Goal: Task Accomplishment & Management: Manage account settings

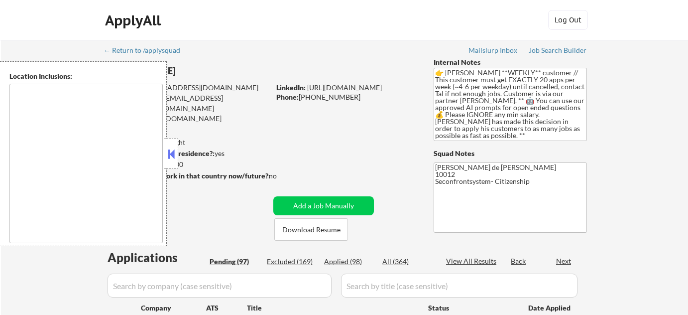
select select ""pending""
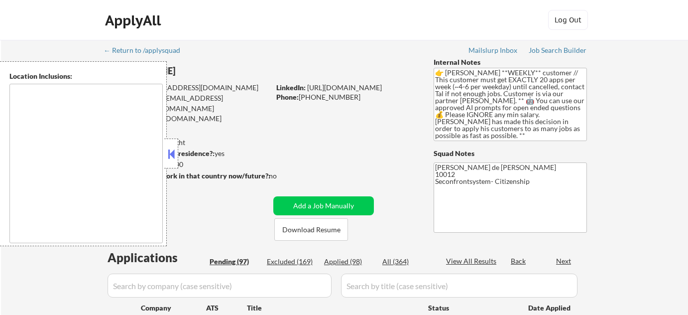
select select ""pending""
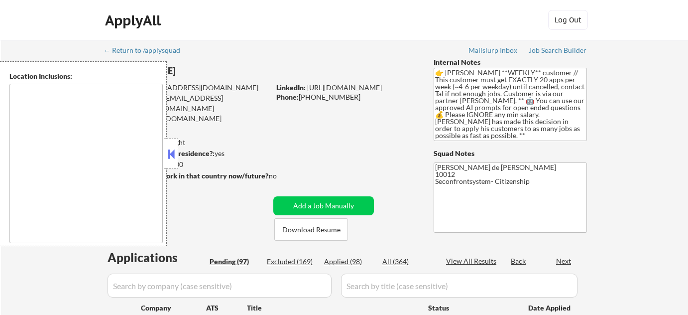
select select ""pending""
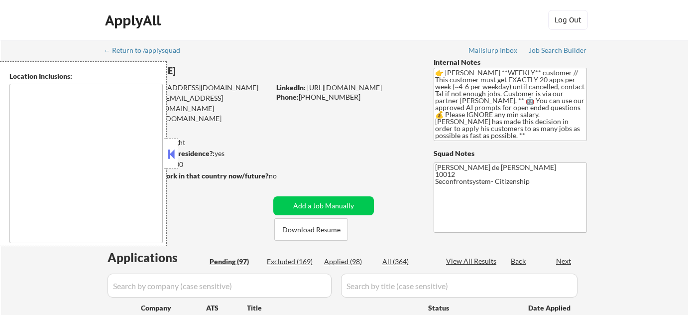
select select ""pending""
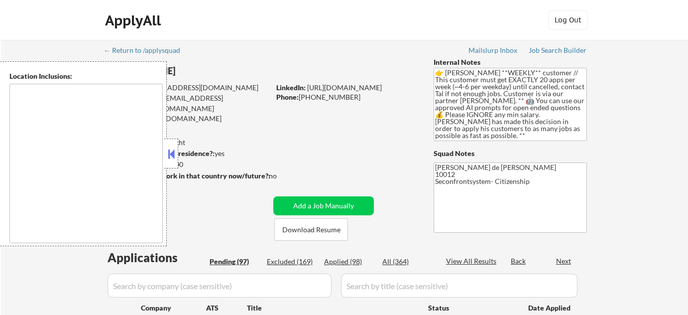
select select ""pending""
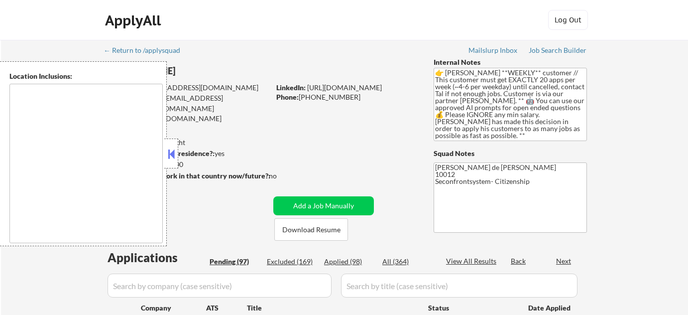
select select ""pending""
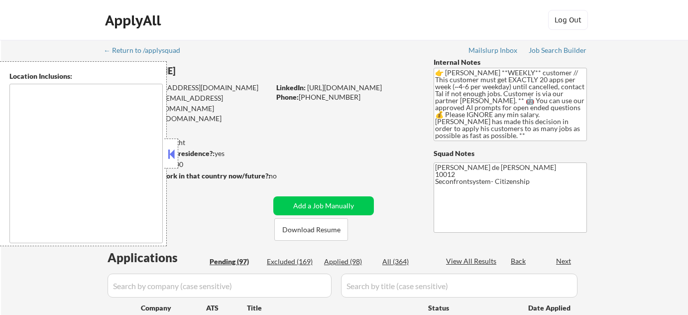
select select ""pending""
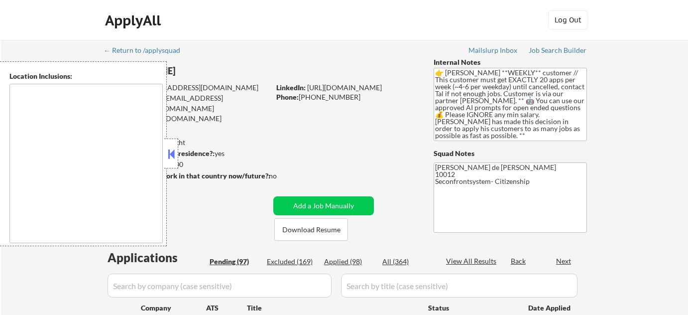
select select ""pending""
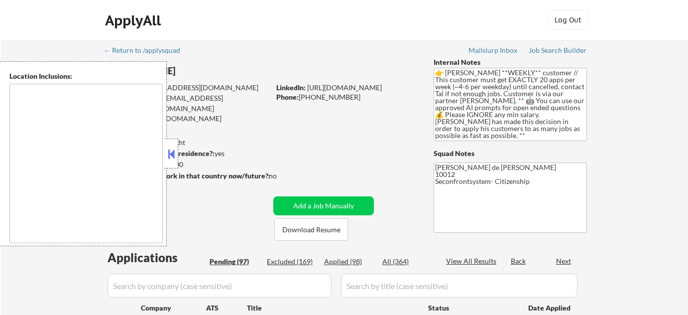
select select ""pending""
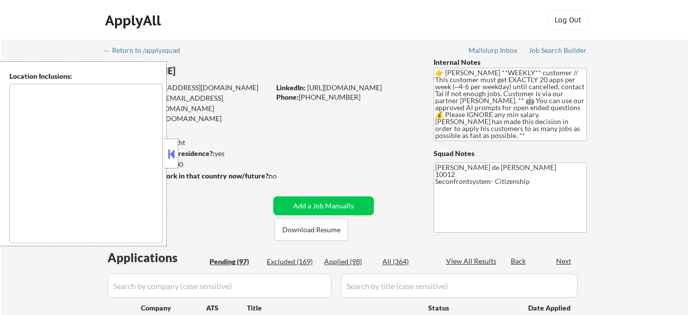
select select ""pending""
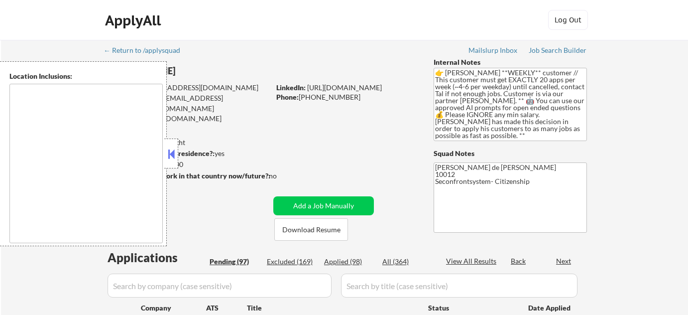
select select ""pending""
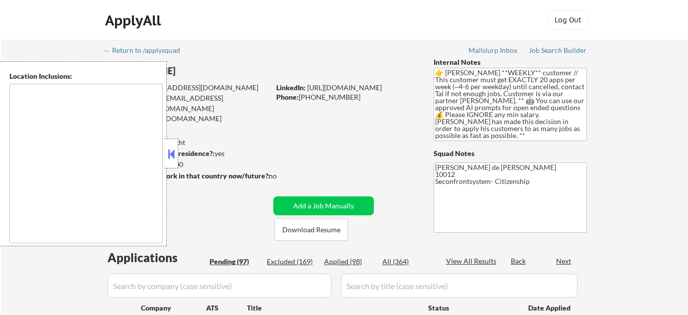
select select ""pending""
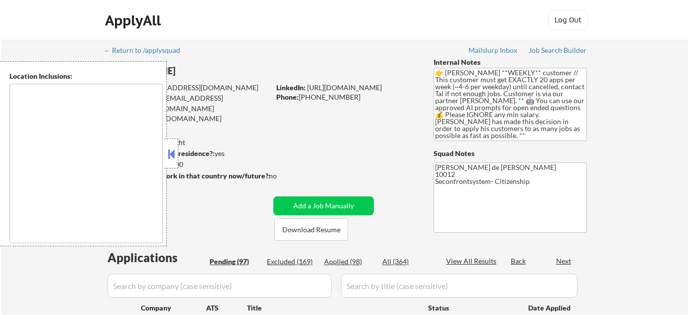
select select ""pending""
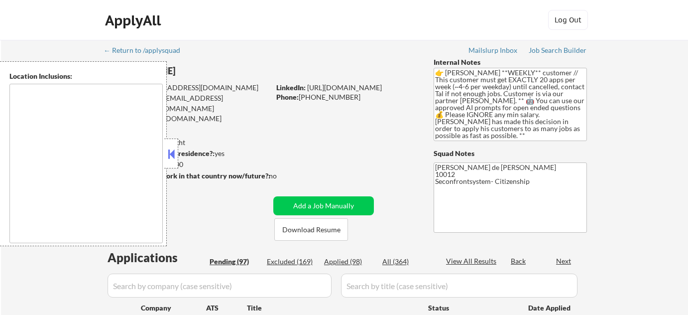
select select ""pending""
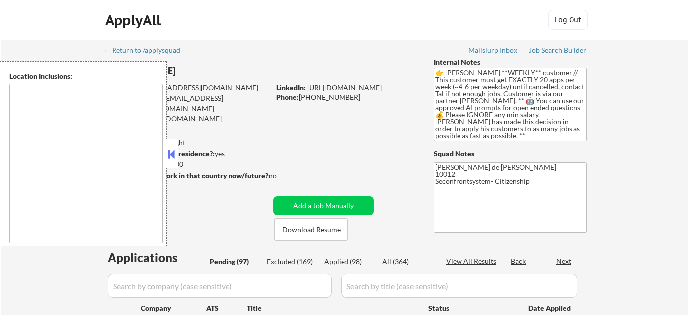
select select ""pending""
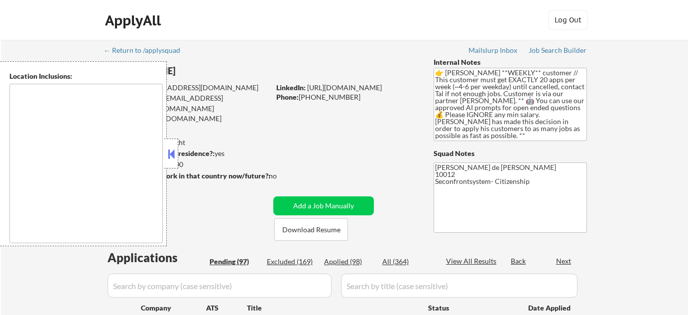
select select ""pending""
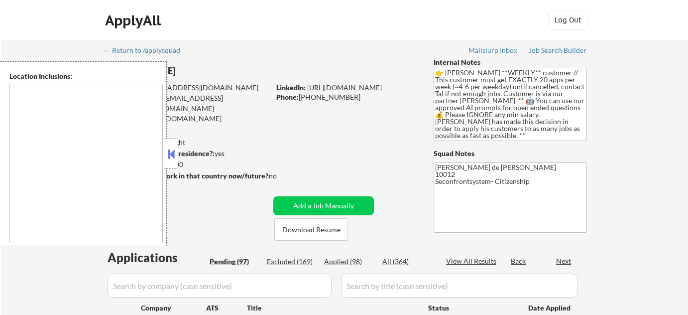
select select ""pending""
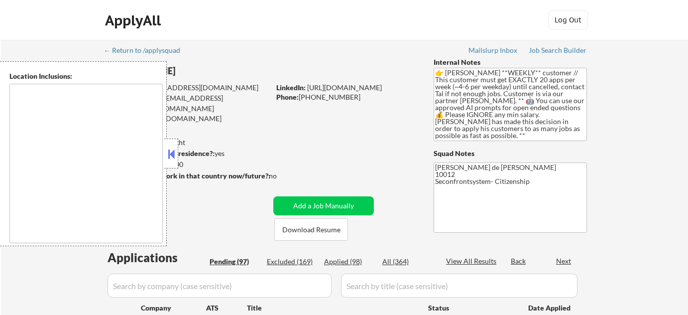
select select ""pending""
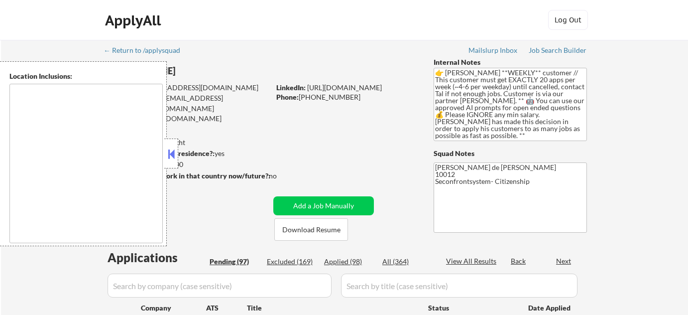
select select ""pending""
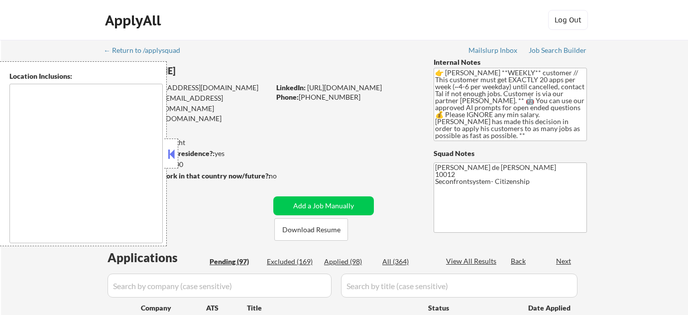
select select ""pending""
type textarea "remote"
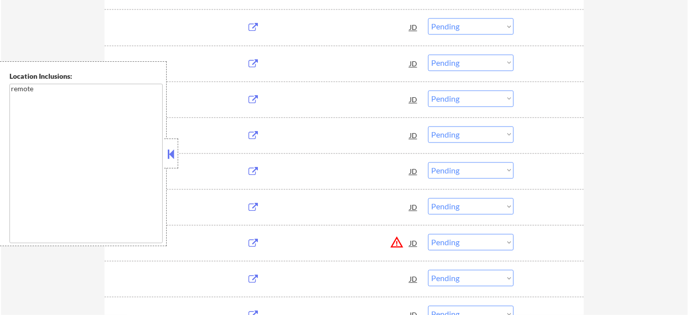
scroll to position [633, 0]
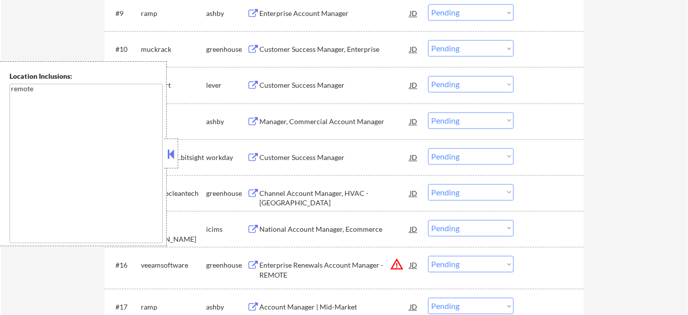
click at [174, 157] on button at bounding box center [171, 153] width 11 height 15
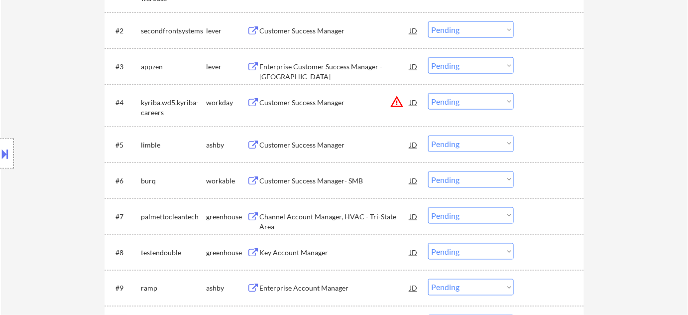
scroll to position [353, 0]
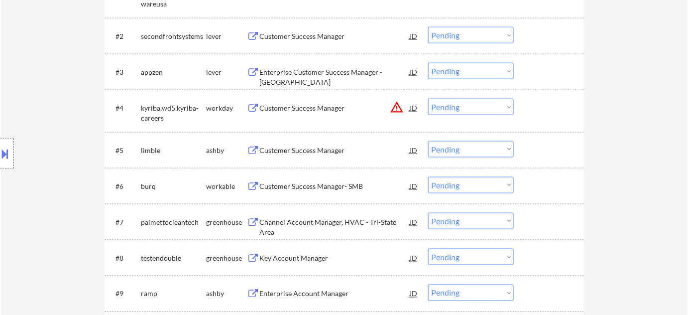
click at [290, 154] on div "Customer Success Manager" at bounding box center [334, 150] width 150 height 10
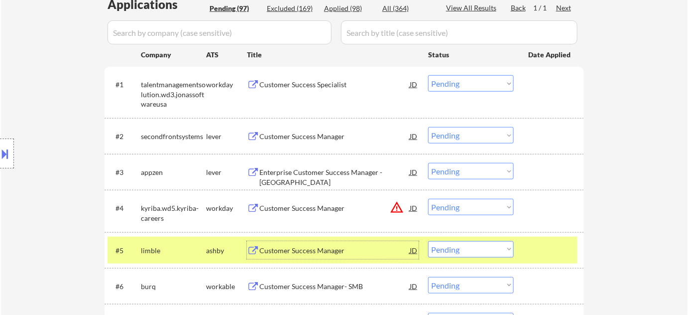
scroll to position [287, 0]
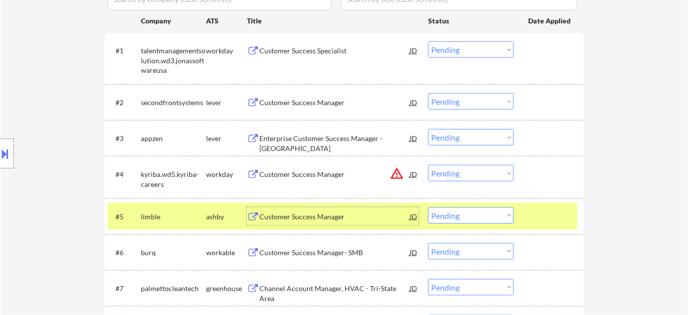
click at [490, 218] on select "Choose an option... Pending Applied Excluded (Questions) Excluded (Expired) Exc…" at bounding box center [471, 215] width 86 height 16
click at [428, 207] on select "Choose an option... Pending Applied Excluded (Questions) Excluded (Expired) Exc…" at bounding box center [471, 215] width 86 height 16
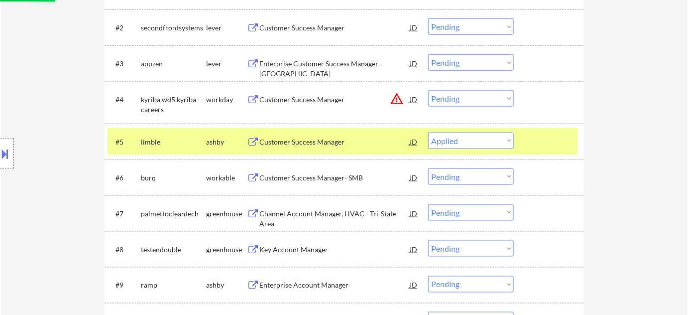
scroll to position [377, 0]
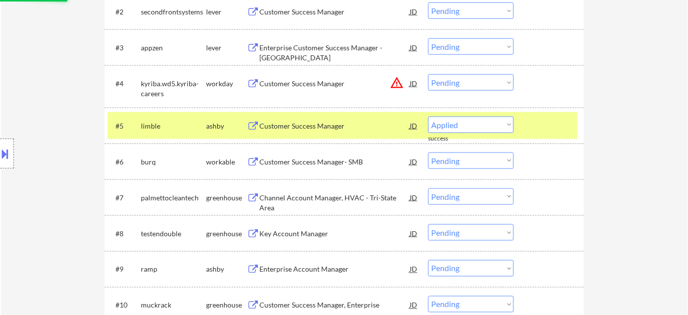
select select ""pending""
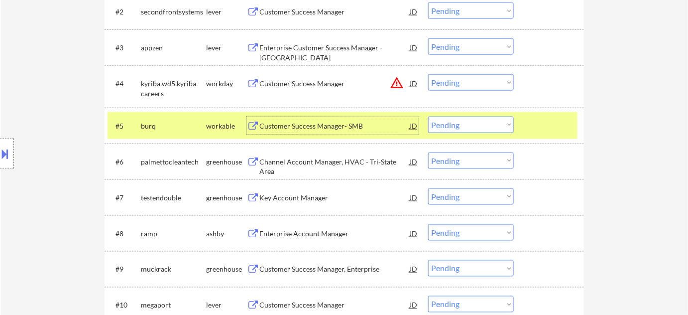
click at [316, 119] on div "Customer Success Manager- SMB" at bounding box center [334, 125] width 150 height 18
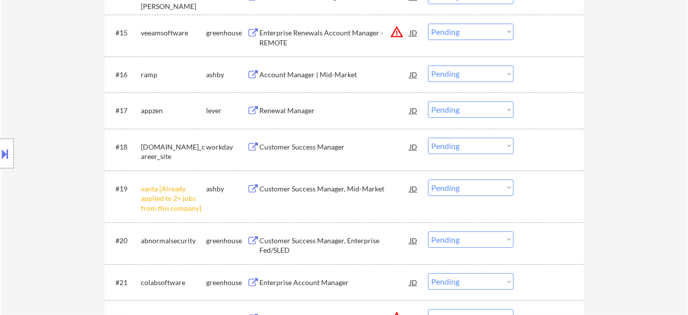
scroll to position [830, 0]
click at [484, 188] on select "Choose an option... Pending Applied Excluded (Questions) Excluded (Expired) Exc…" at bounding box center [471, 187] width 86 height 16
click at [428, 179] on select "Choose an option... Pending Applied Excluded (Questions) Excluded (Expired) Exc…" at bounding box center [471, 187] width 86 height 16
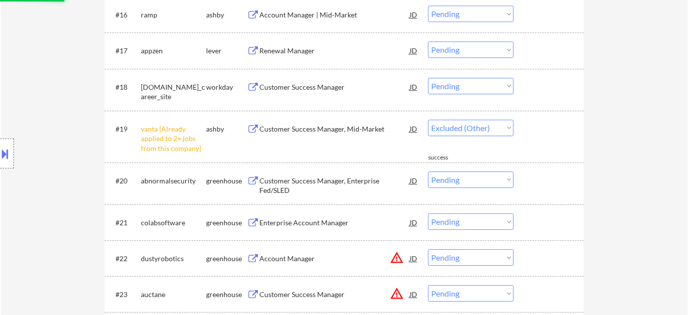
scroll to position [875, 0]
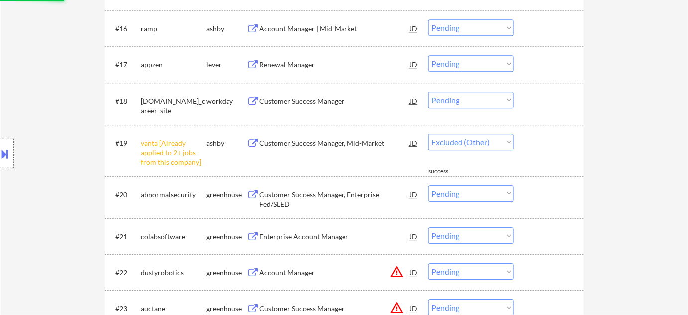
select select ""pending""
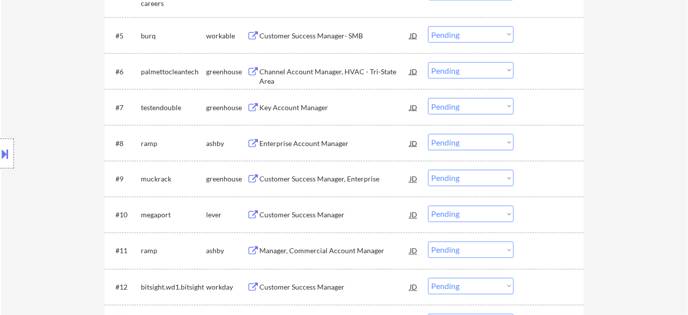
scroll to position [469, 0]
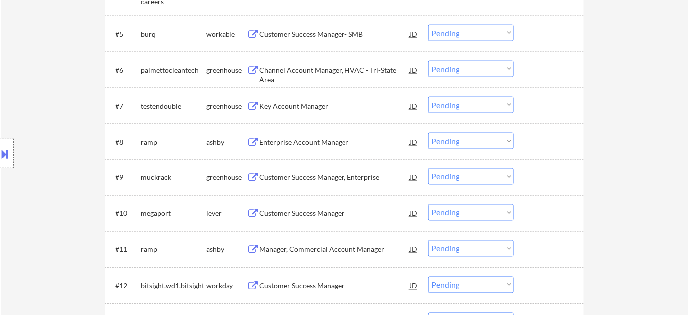
click at [329, 177] on div "Customer Success Manager, Enterprise" at bounding box center [334, 178] width 150 height 10
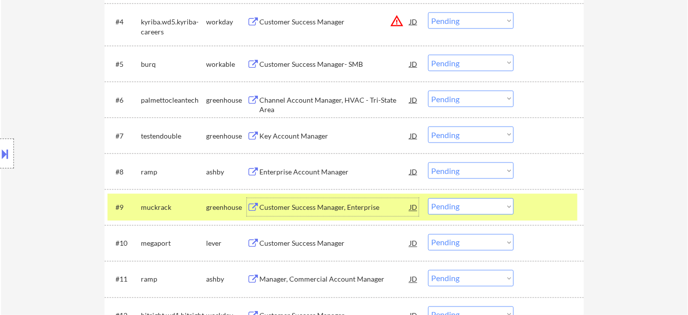
scroll to position [424, 0]
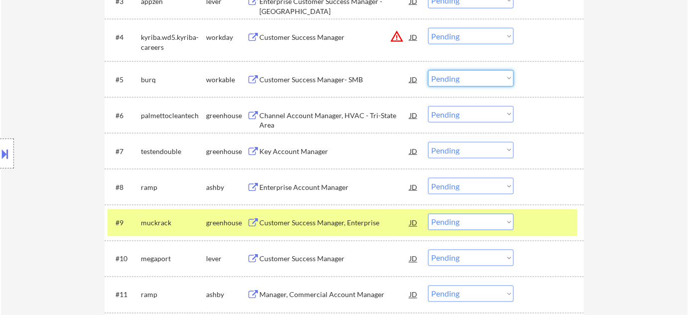
drag, startPoint x: 495, startPoint y: 79, endPoint x: 495, endPoint y: 85, distance: 5.5
click at [495, 79] on select "Choose an option... Pending Applied Excluded (Questions) Excluded (Expired) Exc…" at bounding box center [471, 78] width 86 height 16
click at [428, 70] on select "Choose an option... Pending Applied Excluded (Questions) Excluded (Expired) Exc…" at bounding box center [471, 78] width 86 height 16
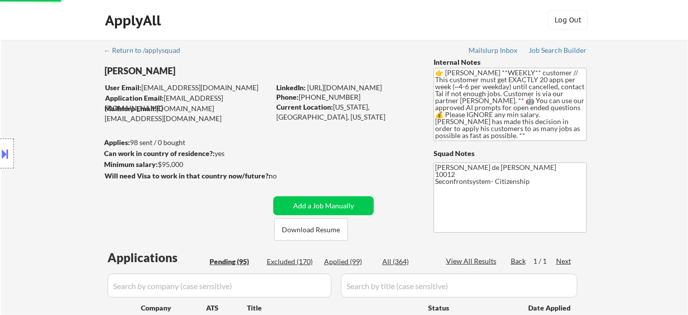
select select ""pending""
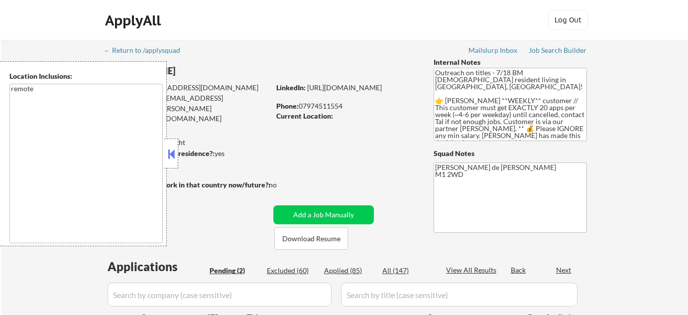
select select ""pending""
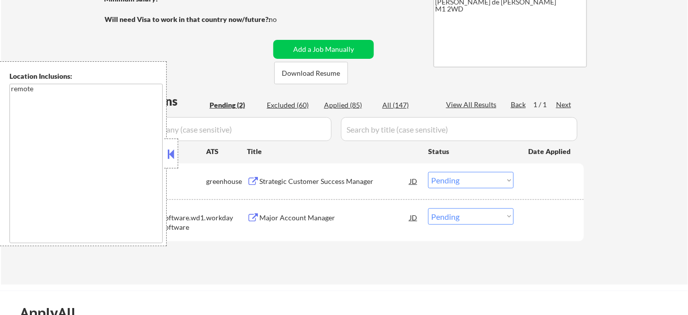
scroll to position [181, 0]
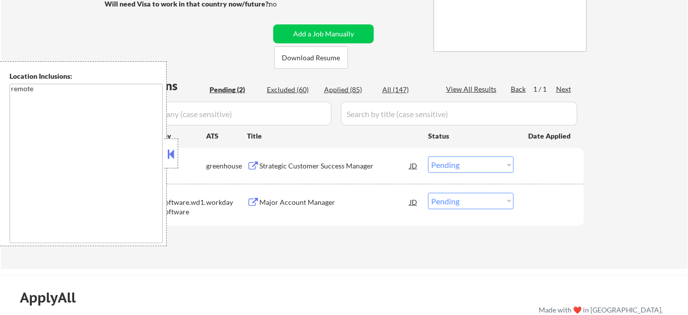
click at [168, 154] on button at bounding box center [171, 153] width 11 height 15
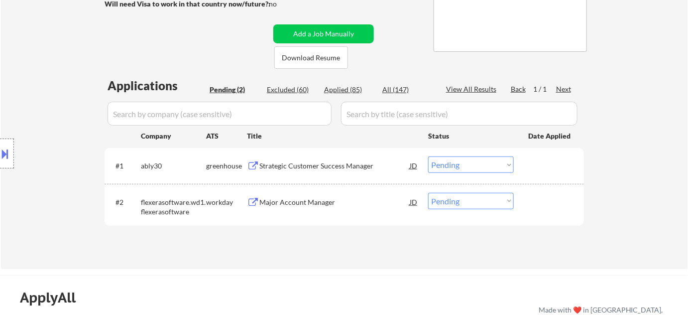
click at [319, 164] on div "Strategic Customer Success Manager" at bounding box center [334, 166] width 150 height 10
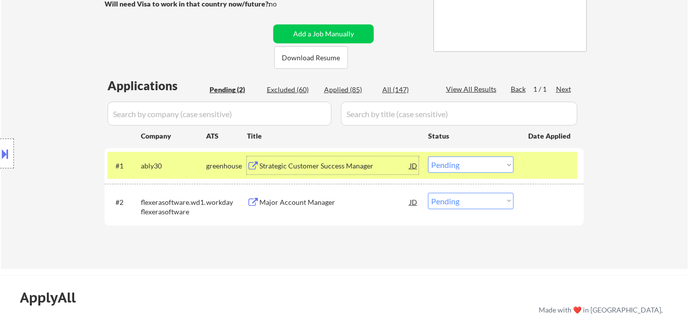
click at [485, 164] on select "Choose an option... Pending Applied Excluded (Questions) Excluded (Expired) Exc…" at bounding box center [471, 164] width 86 height 16
click at [428, 156] on select "Choose an option... Pending Applied Excluded (Questions) Excluded (Expired) Exc…" at bounding box center [471, 164] width 86 height 16
click at [295, 198] on div "Major Account Manager" at bounding box center [334, 202] width 150 height 10
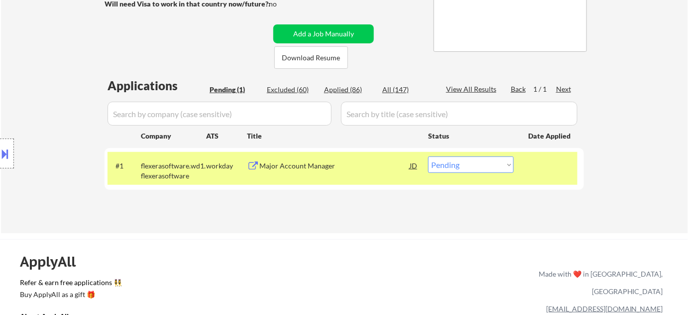
click at [472, 166] on select "Choose an option... Pending Applied Excluded (Questions) Excluded (Expired) Exc…" at bounding box center [471, 164] width 86 height 16
select select ""excluded__bad_match_""
click at [428, 156] on select "Choose an option... Pending Applied Excluded (Questions) Excluded (Expired) Exc…" at bounding box center [471, 164] width 86 height 16
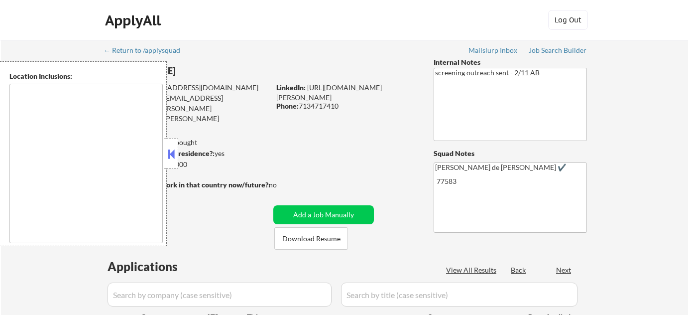
type textarea "remote"
select select ""pending""
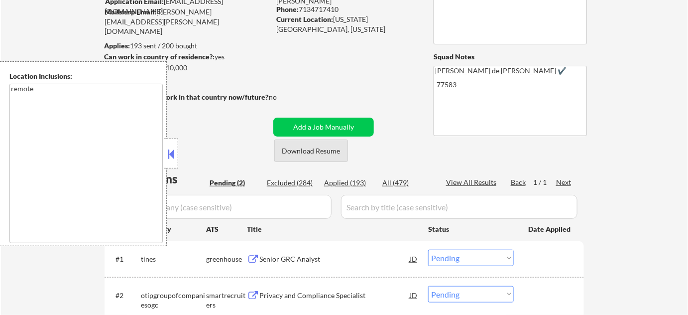
scroll to position [135, 0]
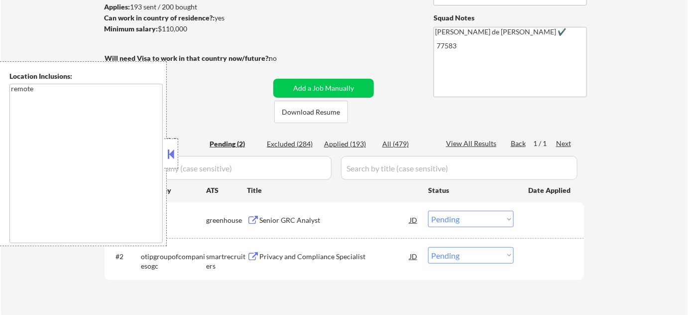
click at [176, 152] on button at bounding box center [171, 153] width 11 height 15
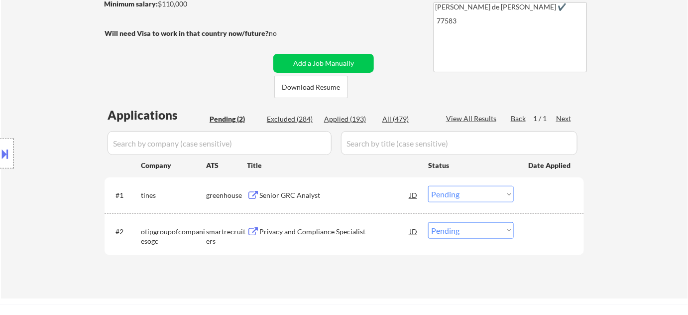
scroll to position [181, 0]
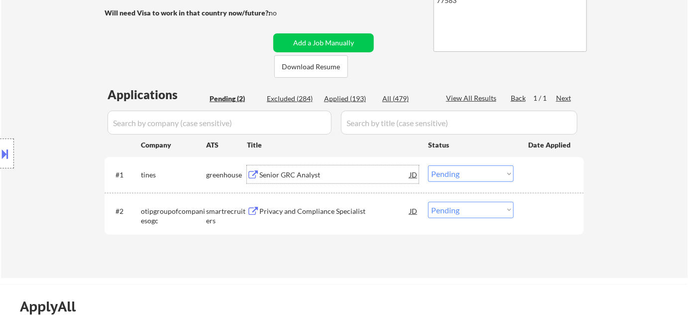
click at [281, 177] on div "Senior GRC Analyst" at bounding box center [334, 175] width 150 height 10
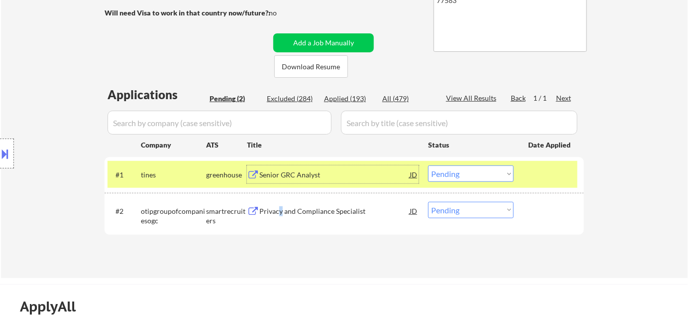
click at [280, 208] on div "Privacy and Compliance Specialist" at bounding box center [334, 211] width 150 height 10
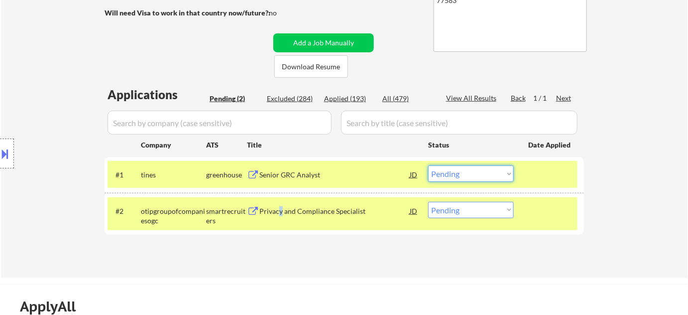
click at [455, 174] on select "Choose an option... Pending Applied Excluded (Questions) Excluded (Expired) Exc…" at bounding box center [471, 173] width 86 height 16
click at [428, 165] on select "Choose an option... Pending Applied Excluded (Questions) Excluded (Expired) Exc…" at bounding box center [471, 173] width 86 height 16
click at [311, 208] on div "Privacy and Compliance Specialist" at bounding box center [334, 211] width 150 height 10
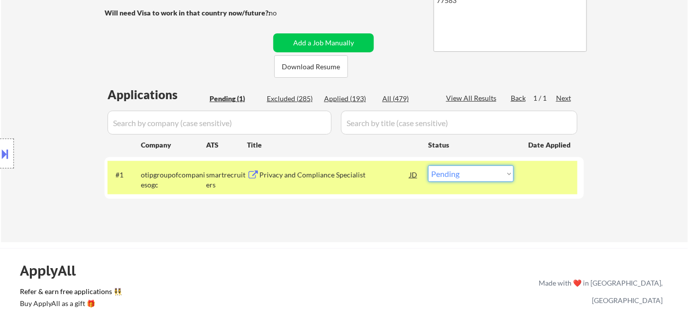
click at [464, 172] on select "Choose an option... Pending Applied Excluded (Questions) Excluded (Expired) Exc…" at bounding box center [471, 173] width 86 height 16
select select ""excluded__location_""
click at [428, 165] on select "Choose an option... Pending Applied Excluded (Questions) Excluded (Expired) Exc…" at bounding box center [471, 173] width 86 height 16
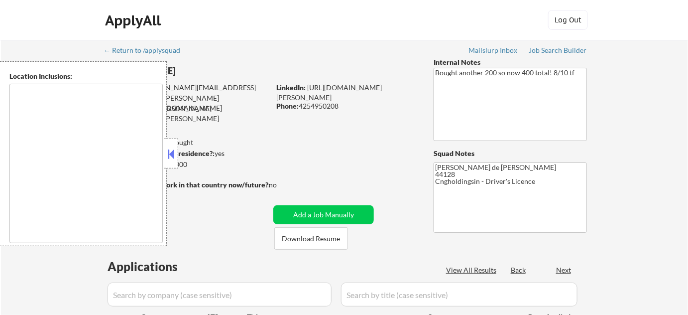
type textarea "Cleveland, OH Lakewood, OH Euclid, OH Parma, OH Shaker Heights, OH Garfield Hei…"
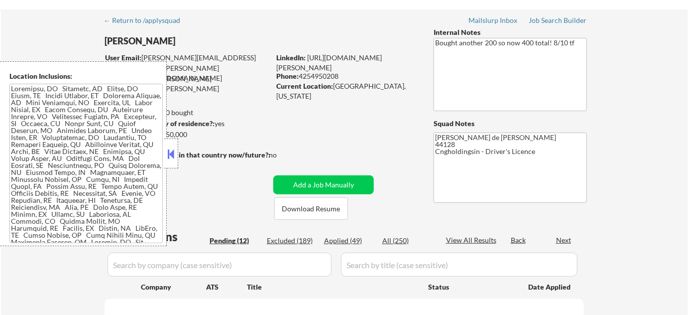
scroll to position [45, 0]
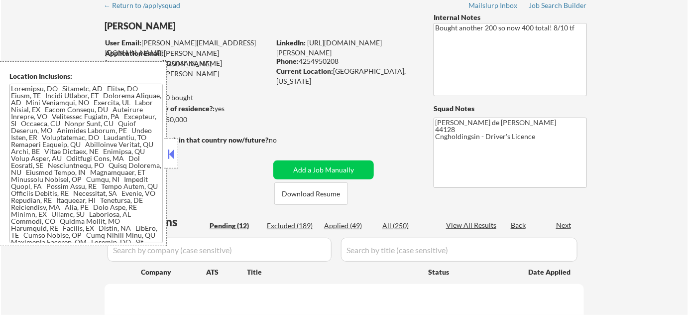
select select ""pending""
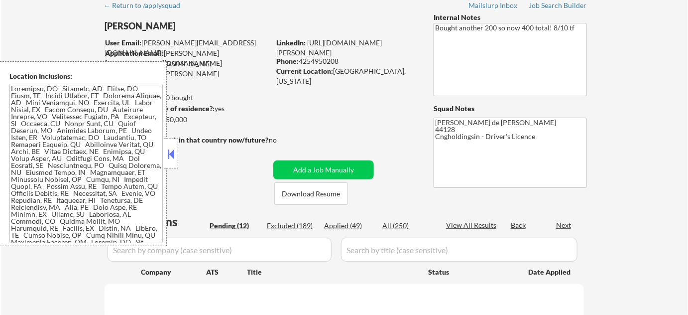
select select ""pending""
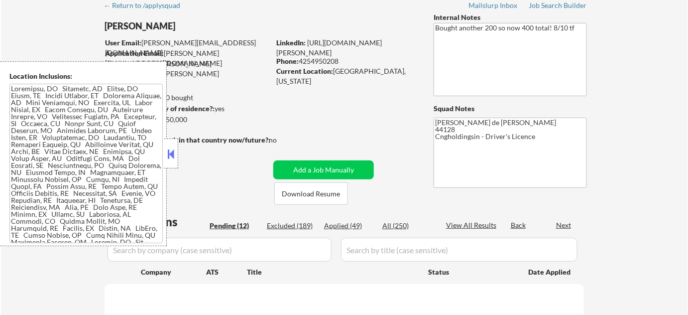
select select ""pending""
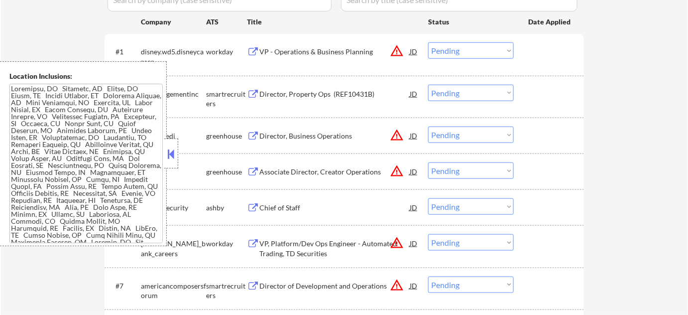
scroll to position [317, 0]
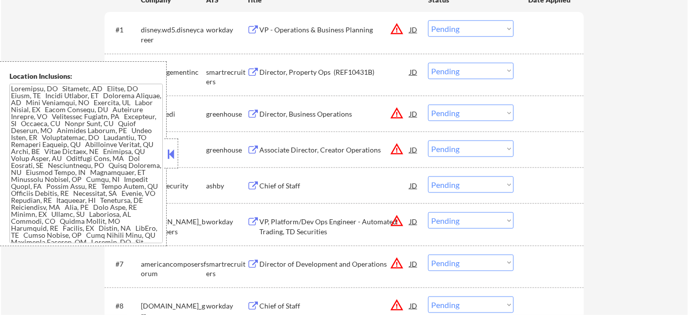
click at [170, 150] on button at bounding box center [171, 153] width 11 height 15
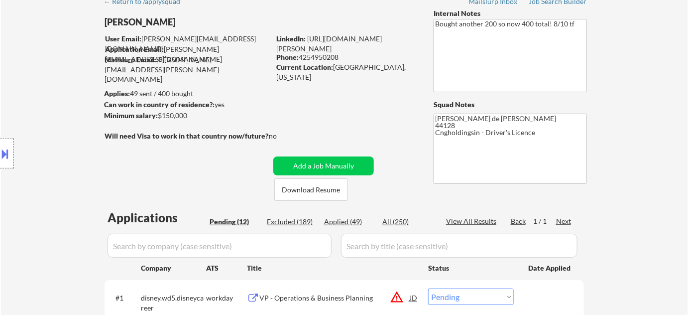
scroll to position [45, 0]
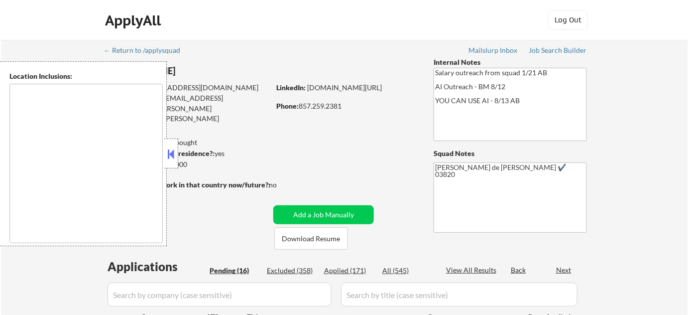
select select ""pending""
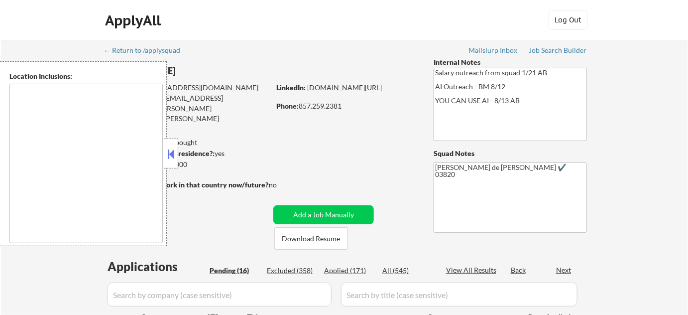
select select ""pending""
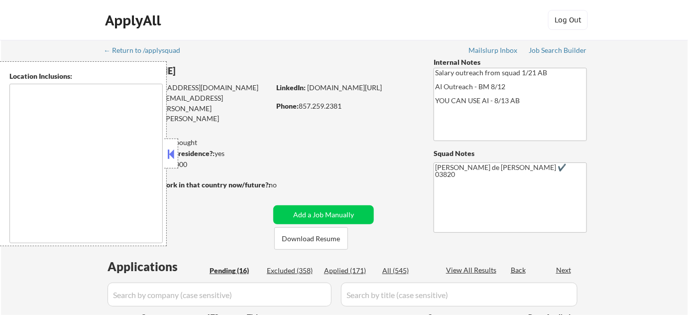
select select ""pending""
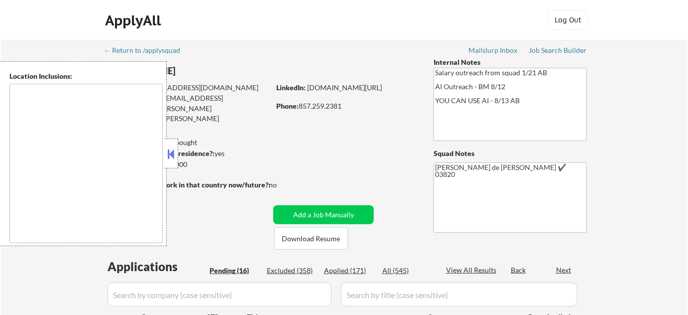
select select ""pending""
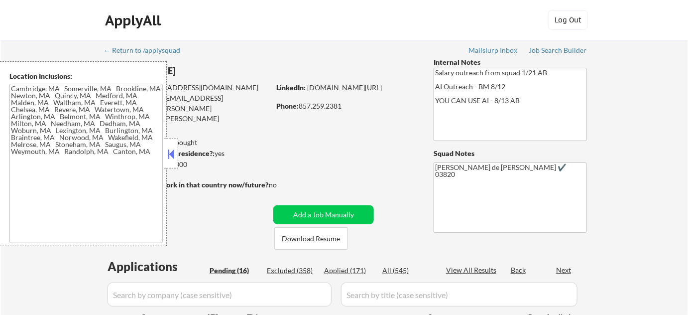
type textarea "[GEOGRAPHIC_DATA], [GEOGRAPHIC_DATA] [GEOGRAPHIC_DATA], [GEOGRAPHIC_DATA] [GEOG…"
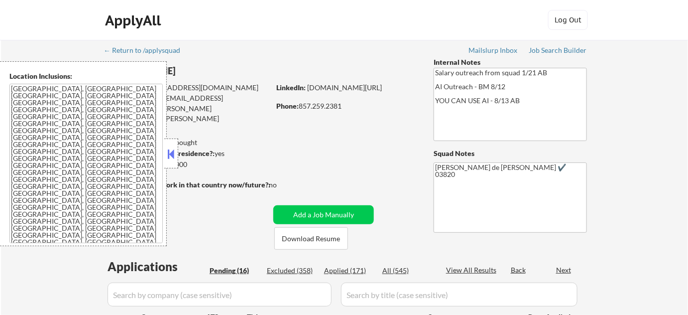
scroll to position [90, 0]
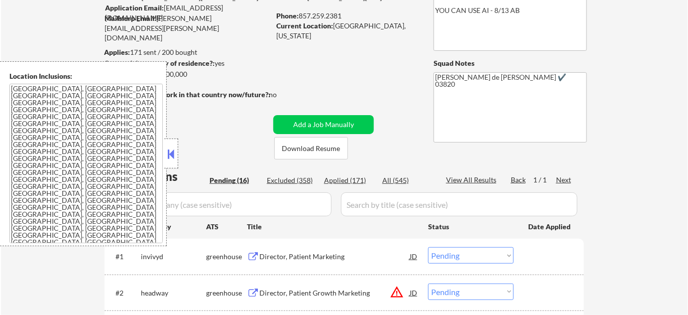
click at [173, 147] on button at bounding box center [171, 153] width 11 height 15
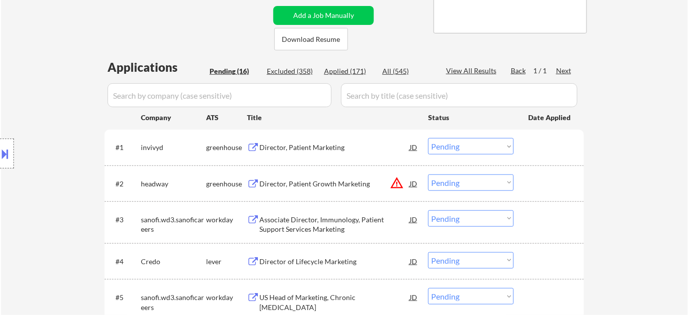
scroll to position [226, 0]
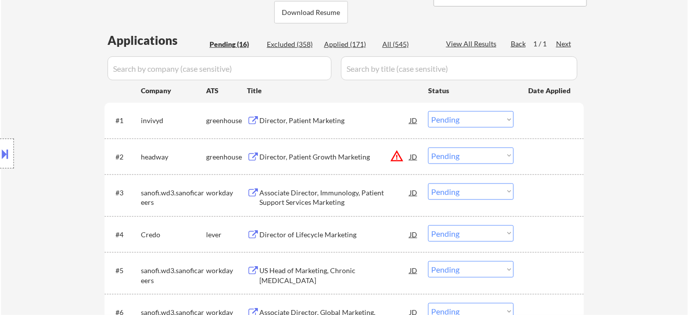
click at [281, 116] on div "Director, Patient Marketing" at bounding box center [334, 121] width 150 height 10
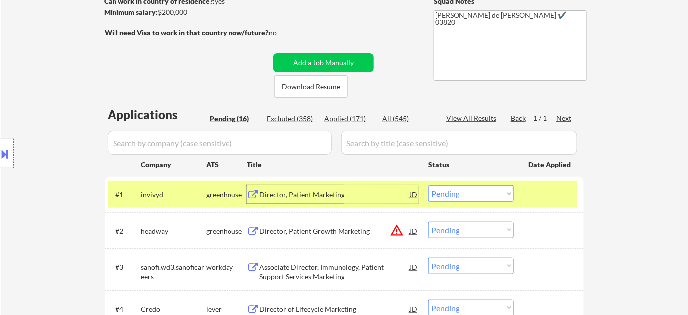
scroll to position [181, 0]
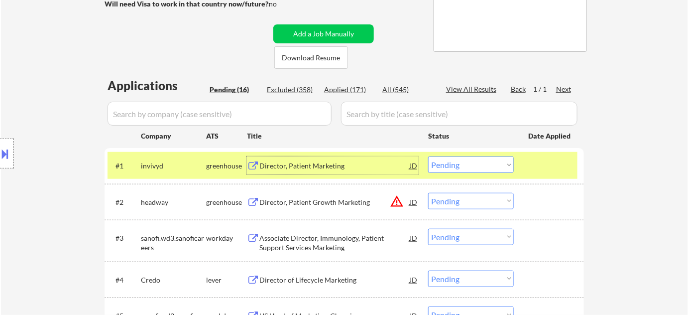
drag, startPoint x: 456, startPoint y: 161, endPoint x: 460, endPoint y: 172, distance: 11.2
click at [457, 161] on select "Choose an option... Pending Applied Excluded (Questions) Excluded (Expired) Exc…" at bounding box center [471, 164] width 86 height 16
click at [428, 156] on select "Choose an option... Pending Applied Excluded (Questions) Excluded (Expired) Exc…" at bounding box center [471, 164] width 86 height 16
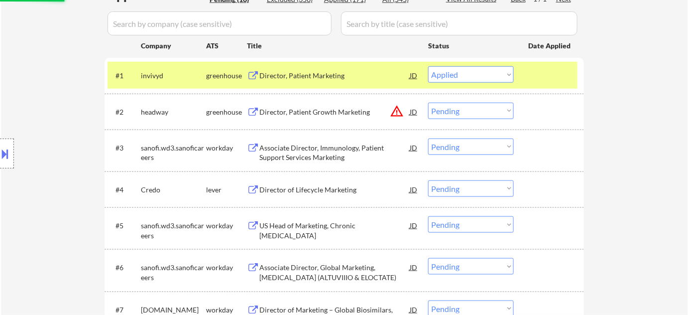
scroll to position [271, 0]
click at [304, 184] on div "Director of Lifecycle Marketing" at bounding box center [334, 189] width 150 height 18
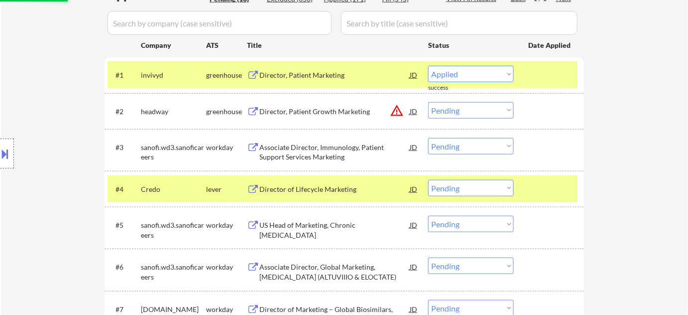
select select ""pending""
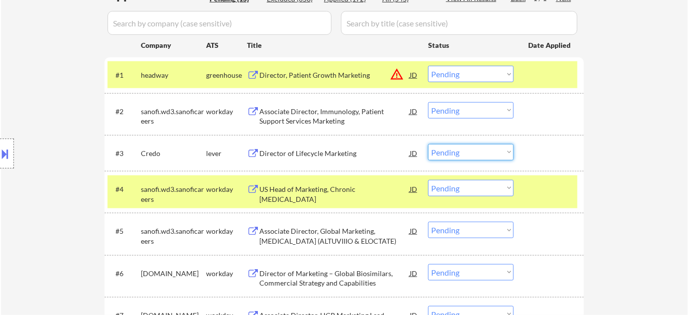
click at [476, 156] on select "Choose an option... Pending Applied Excluded (Questions) Excluded (Expired) Exc…" at bounding box center [471, 152] width 86 height 16
click at [428, 144] on select "Choose an option... Pending Applied Excluded (Questions) Excluded (Expired) Exc…" at bounding box center [471, 152] width 86 height 16
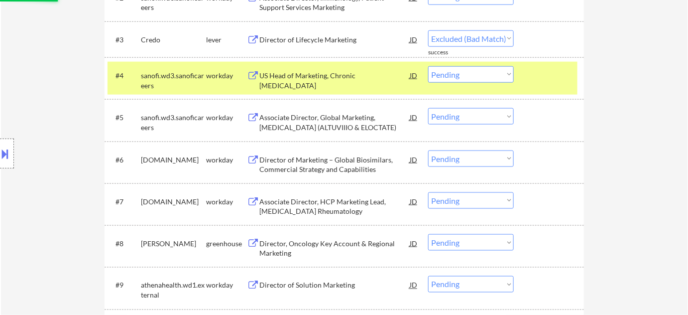
scroll to position [407, 0]
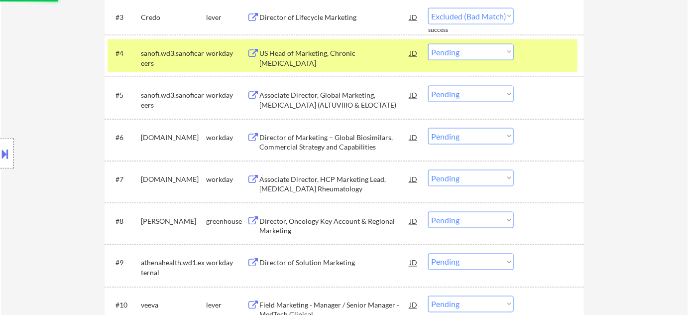
select select ""pending""
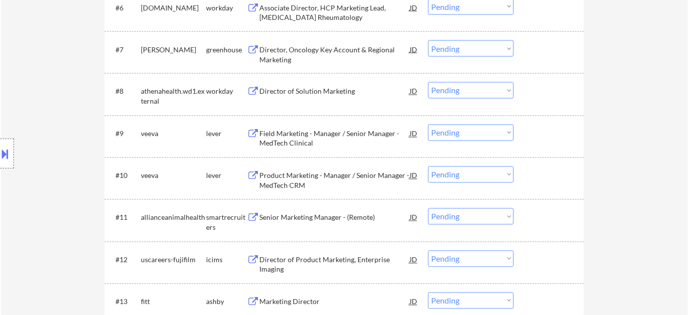
scroll to position [588, 0]
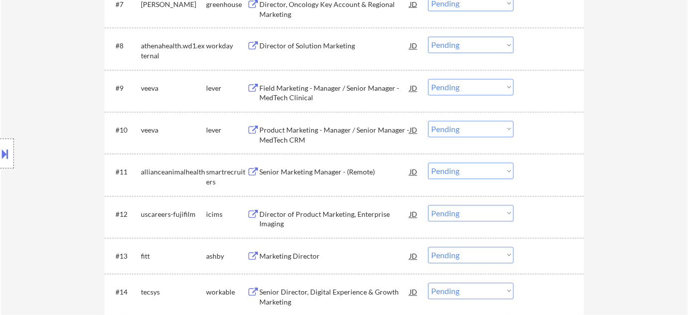
click at [331, 174] on div "Senior Marketing Manager - (Remote)" at bounding box center [334, 172] width 150 height 10
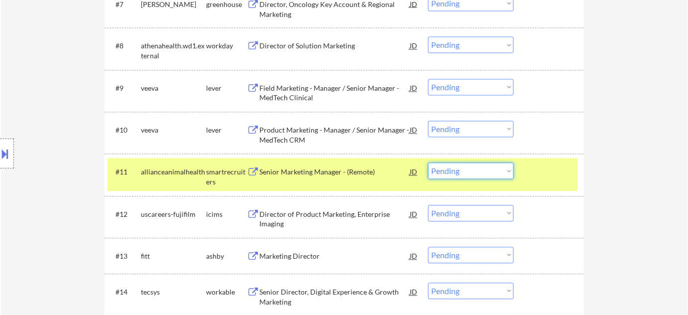
click at [451, 178] on select "Choose an option... Pending Applied Excluded (Questions) Excluded (Expired) Exc…" at bounding box center [471, 171] width 86 height 16
click at [428, 163] on select "Choose an option... Pending Applied Excluded (Questions) Excluded (Expired) Exc…" at bounding box center [471, 171] width 86 height 16
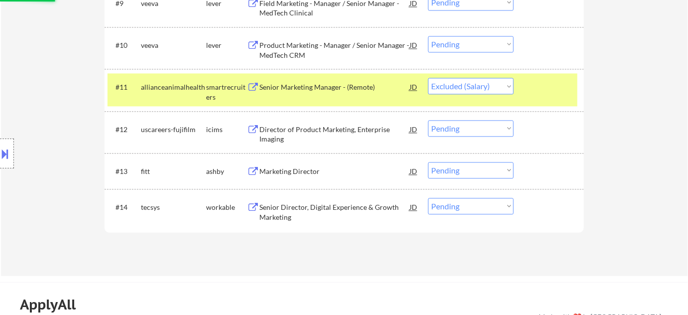
scroll to position [679, 0]
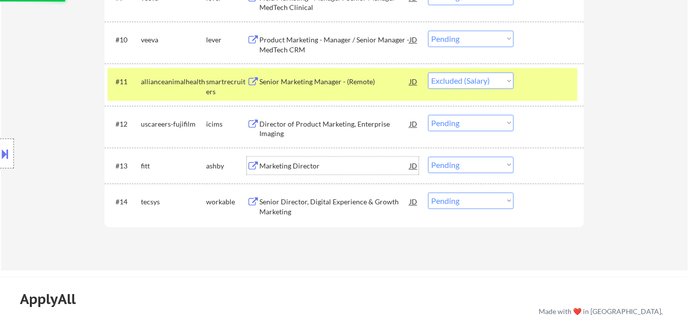
click at [312, 167] on div "Marketing Director" at bounding box center [334, 166] width 150 height 10
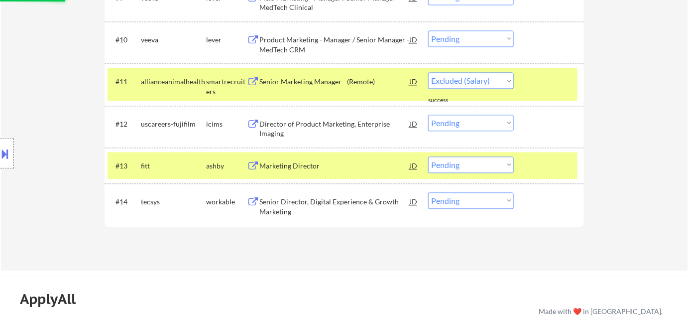
select select ""pending""
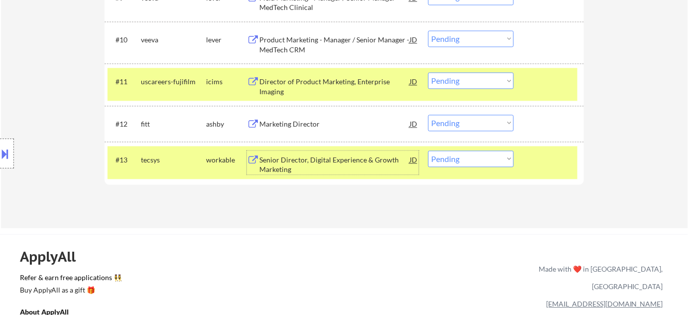
click at [466, 121] on select "Choose an option... Pending Applied Excluded (Questions) Excluded (Expired) Exc…" at bounding box center [471, 123] width 86 height 16
click at [428, 115] on select "Choose an option... Pending Applied Excluded (Questions) Excluded (Expired) Exc…" at bounding box center [471, 123] width 86 height 16
click at [293, 153] on div "Senior Director, Digital Experience & Growth Marketing" at bounding box center [334, 162] width 150 height 24
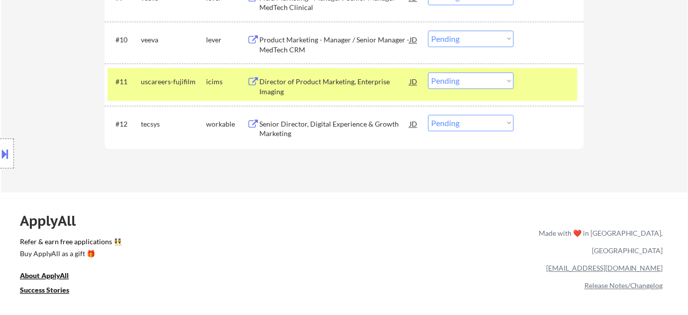
click at [489, 124] on select "Choose an option... Pending Applied Excluded (Questions) Excluded (Expired) Exc…" at bounding box center [471, 123] width 86 height 16
select select ""excluded__bad_match_""
click at [428, 115] on select "Choose an option... Pending Applied Excluded (Questions) Excluded (Expired) Exc…" at bounding box center [471, 123] width 86 height 16
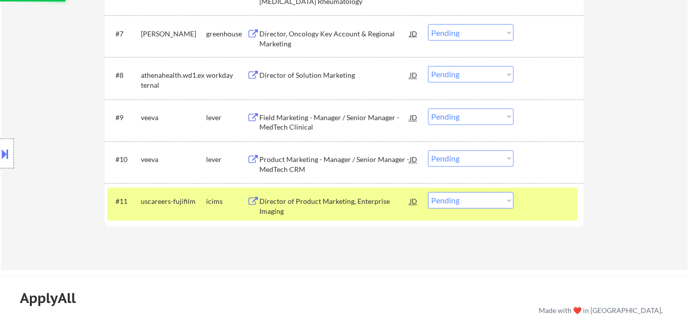
scroll to position [543, 0]
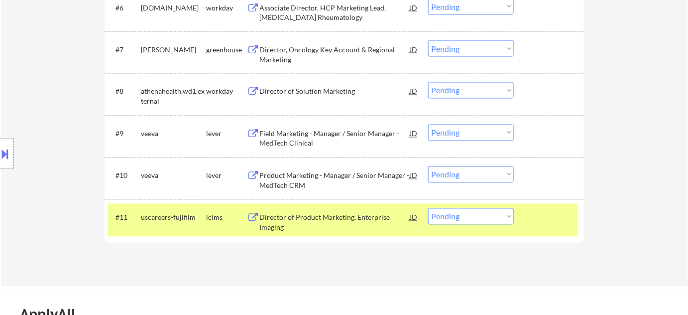
click at [326, 94] on div "Director of Solution Marketing" at bounding box center [334, 92] width 150 height 10
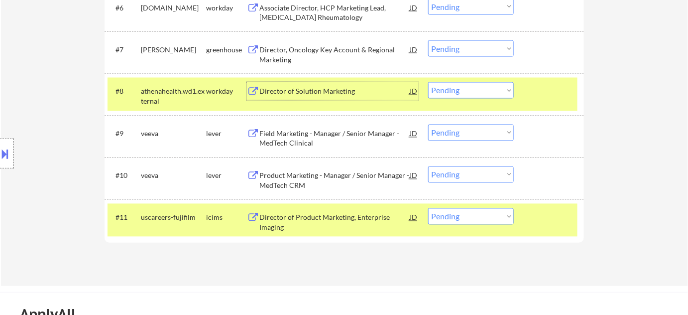
click at [285, 94] on div "Director of Solution Marketing" at bounding box center [334, 92] width 150 height 10
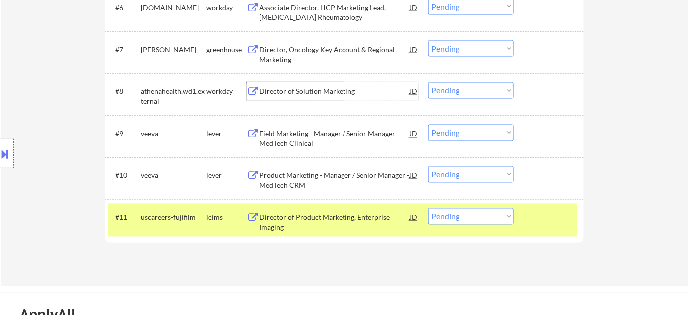
click at [0, 163] on div at bounding box center [7, 153] width 14 height 30
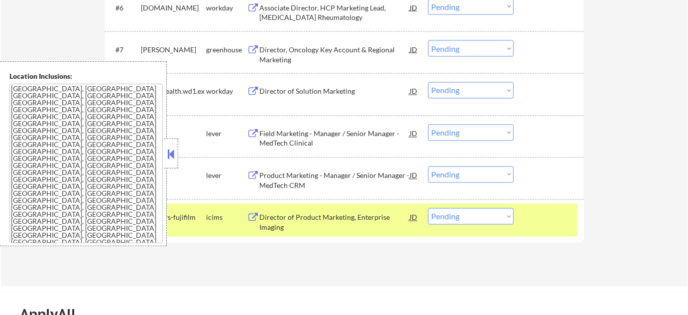
click at [172, 157] on button at bounding box center [171, 153] width 11 height 15
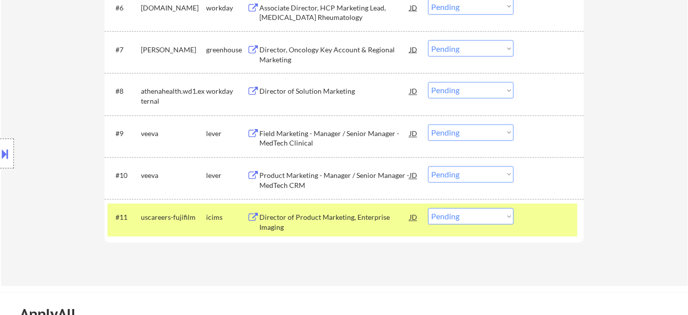
click at [0, 146] on button at bounding box center [5, 153] width 11 height 16
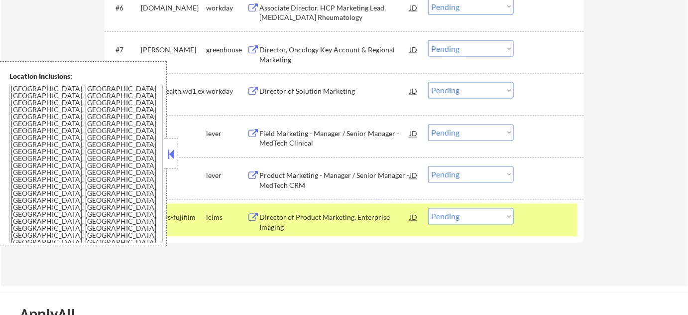
click at [172, 150] on button at bounding box center [171, 153] width 11 height 15
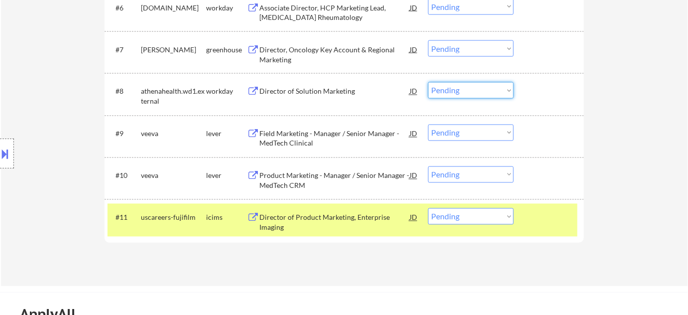
click at [457, 93] on select "Choose an option... Pending Applied Excluded (Questions) Excluded (Expired) Exc…" at bounding box center [471, 90] width 86 height 16
click at [428, 82] on select "Choose an option... Pending Applied Excluded (Questions) Excluded (Expired) Exc…" at bounding box center [471, 90] width 86 height 16
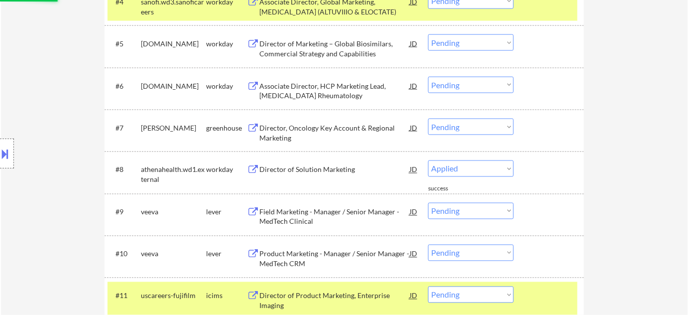
select select ""pending""
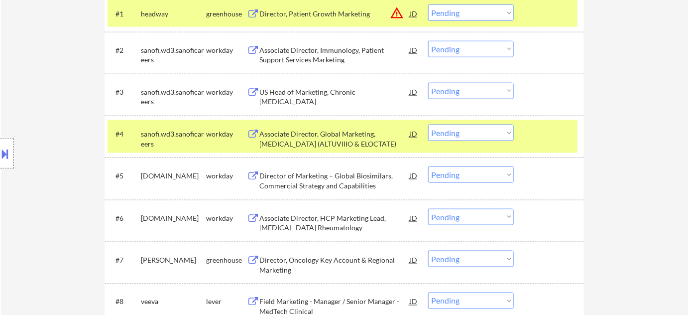
scroll to position [317, 0]
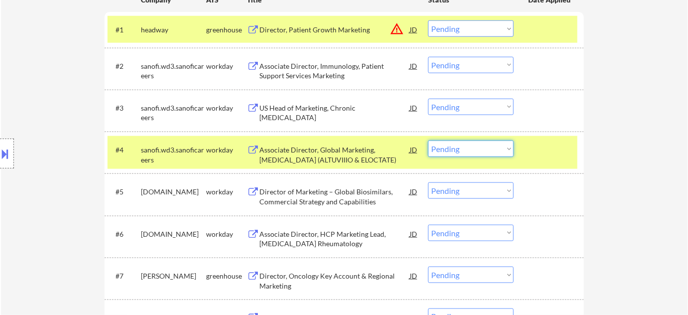
drag, startPoint x: 459, startPoint y: 143, endPoint x: 462, endPoint y: 155, distance: 11.8
click at [459, 143] on select "Choose an option... Pending Applied Excluded (Questions) Excluded (Expired) Exc…" at bounding box center [471, 148] width 86 height 16
click at [428, 140] on select "Choose an option... Pending Applied Excluded (Questions) Excluded (Expired) Exc…" at bounding box center [471, 148] width 86 height 16
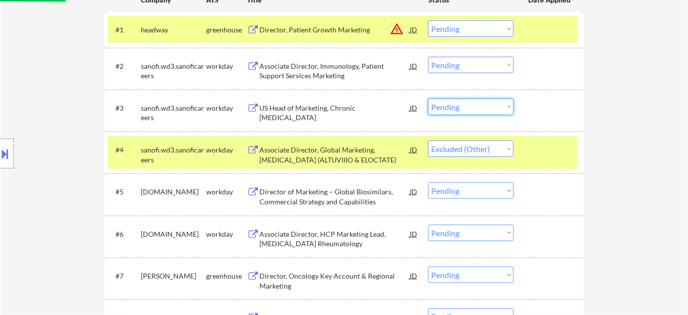
drag, startPoint x: 470, startPoint y: 102, endPoint x: 470, endPoint y: 108, distance: 6.5
click at [470, 102] on select "Choose an option... Pending Applied Excluded (Questions) Excluded (Expired) Exc…" at bounding box center [471, 107] width 86 height 16
select select ""pending""
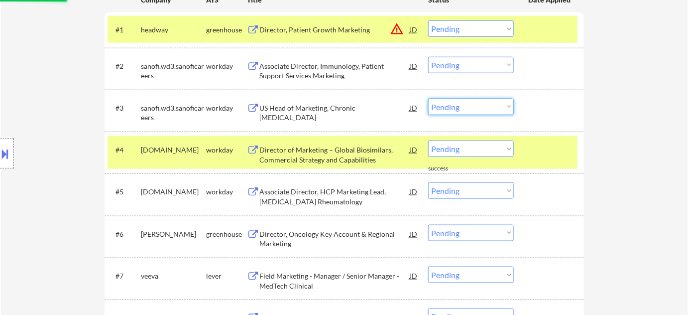
select select ""excluded__other_""
click at [428, 99] on select "Choose an option... Pending Applied Excluded (Questions) Excluded (Expired) Exc…" at bounding box center [471, 107] width 86 height 16
click at [458, 66] on select "Choose an option... Pending Applied Excluded (Questions) Excluded (Expired) Exc…" at bounding box center [471, 65] width 86 height 16
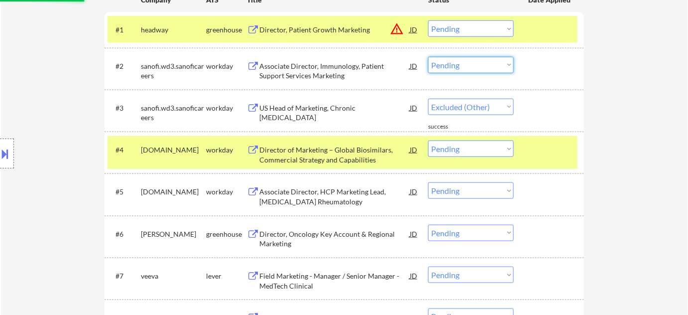
select select ""excluded__other_""
click at [428, 57] on select "Choose an option... Pending Applied Excluded (Questions) Excluded (Expired) Exc…" at bounding box center [471, 65] width 86 height 16
select select ""pending""
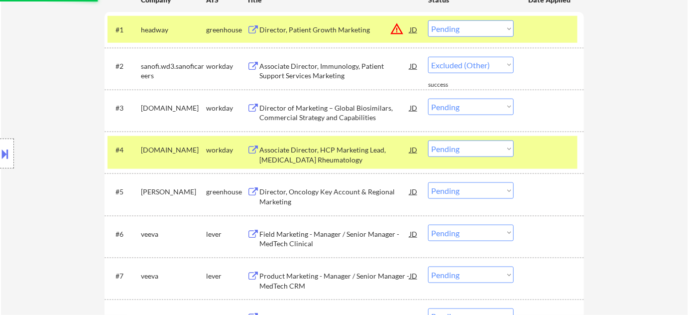
select select ""pending""
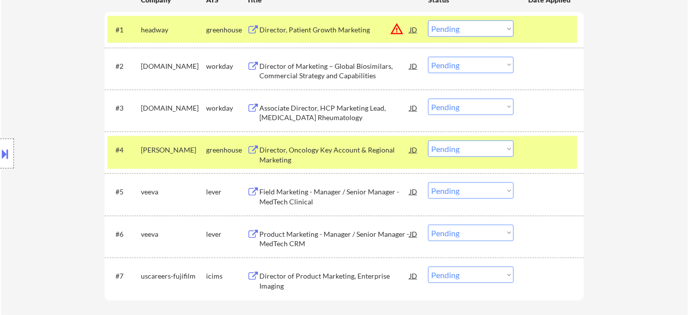
click at [471, 154] on select "Choose an option... Pending Applied Excluded (Questions) Excluded (Expired) Exc…" at bounding box center [471, 148] width 86 height 16
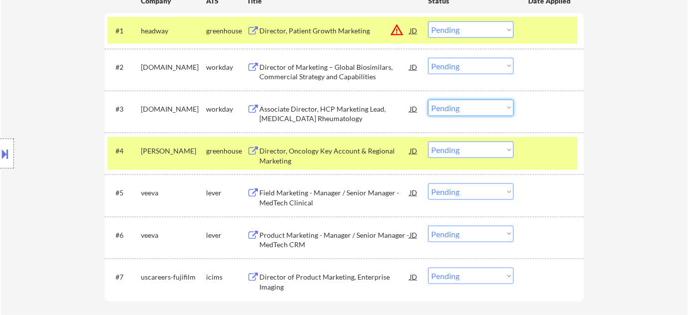
click at [495, 113] on select "Choose an option... Pending Applied Excluded (Questions) Excluded (Expired) Exc…" at bounding box center [471, 108] width 86 height 16
click at [428, 100] on select "Choose an option... Pending Applied Excluded (Questions) Excluded (Expired) Exc…" at bounding box center [471, 108] width 86 height 16
click at [449, 65] on select "Choose an option... Pending Applied Excluded (Questions) Excluded (Expired) Exc…" at bounding box center [471, 66] width 86 height 16
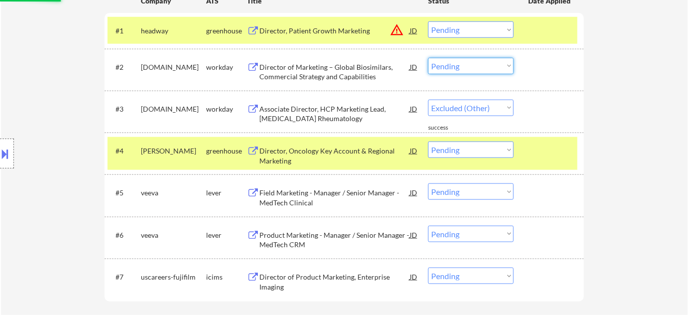
select select ""pending""
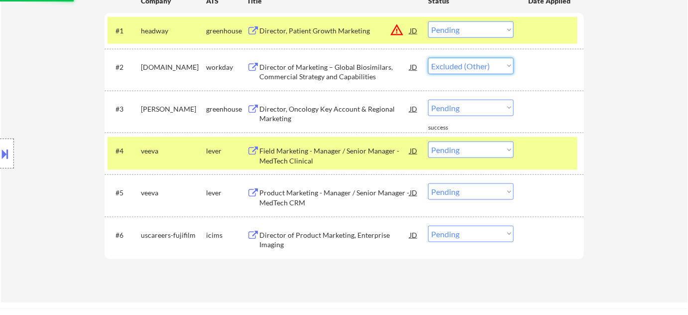
click at [428, 58] on select "Choose an option... Pending Applied Excluded (Questions) Excluded (Expired) Exc…" at bounding box center [471, 66] width 86 height 16
select select ""pending""
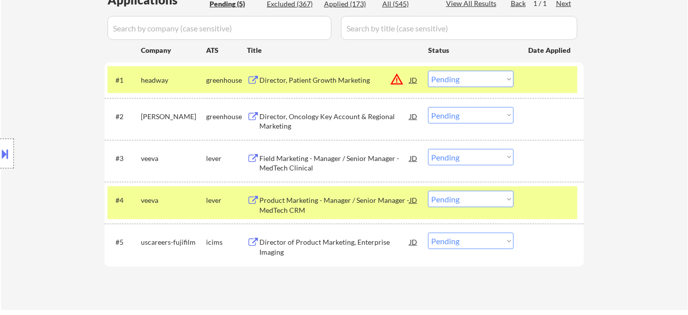
scroll to position [225, 0]
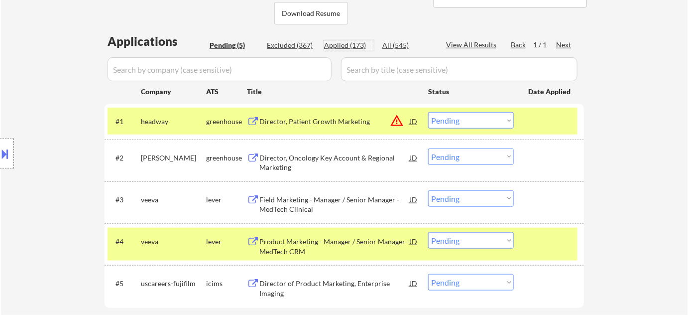
click at [348, 43] on div "Applied (173)" at bounding box center [349, 45] width 50 height 10
select select ""applied""
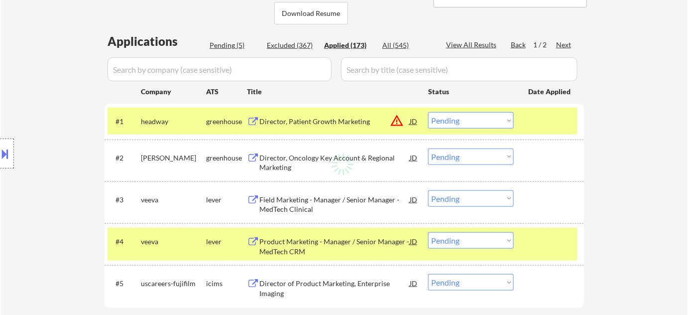
select select ""applied""
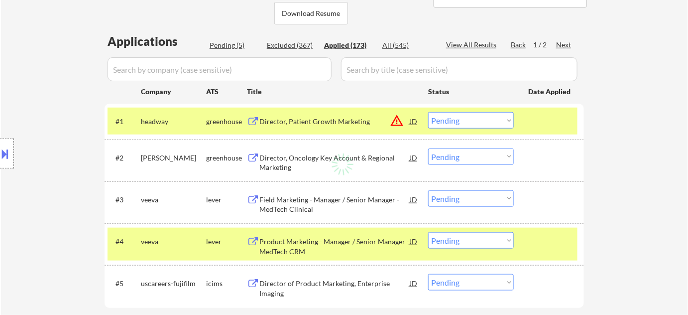
select select ""applied""
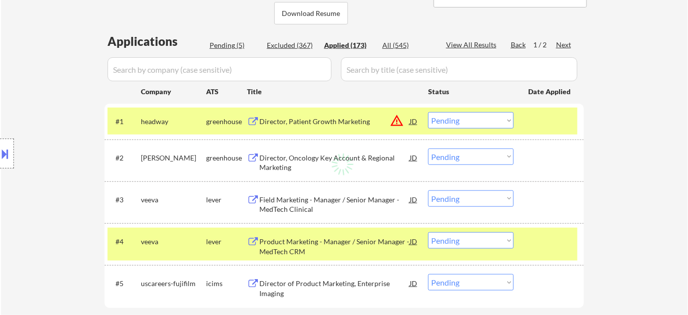
select select ""applied""
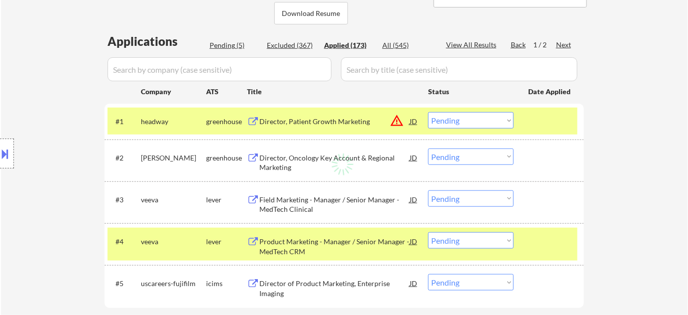
select select ""applied""
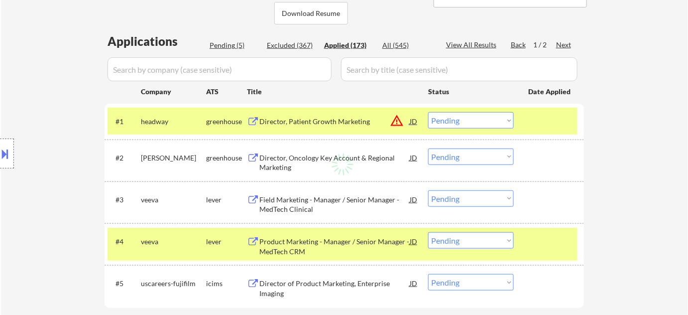
select select ""applied""
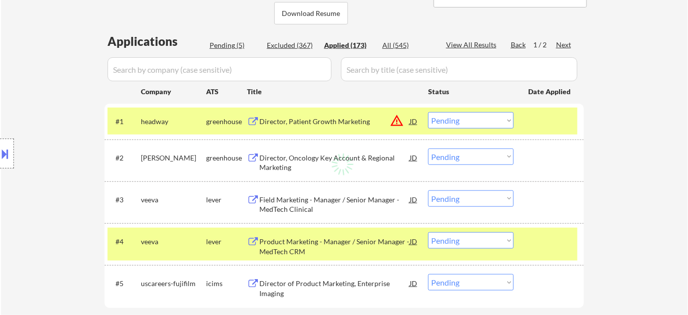
select select ""applied""
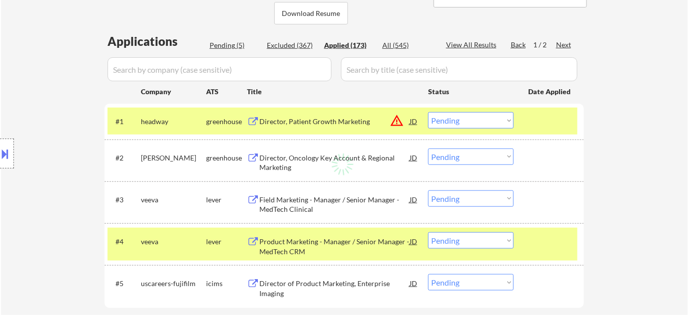
select select ""applied""
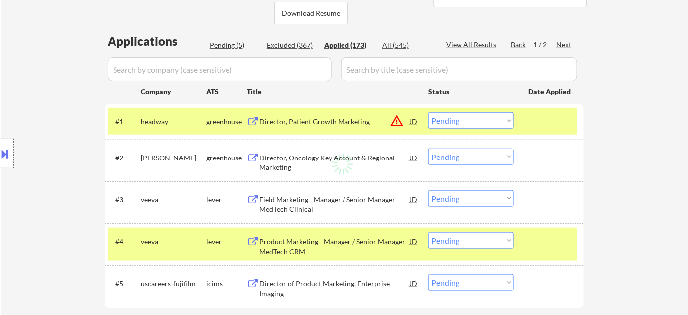
select select ""applied""
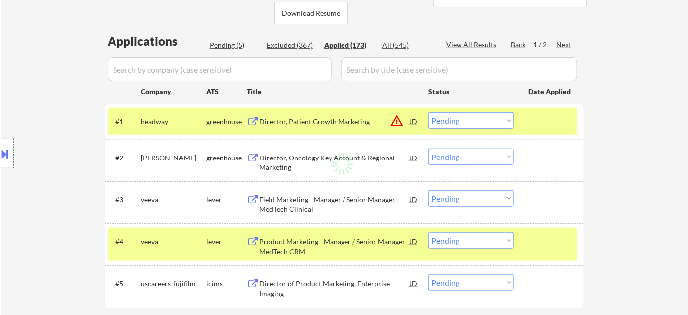
select select ""applied""
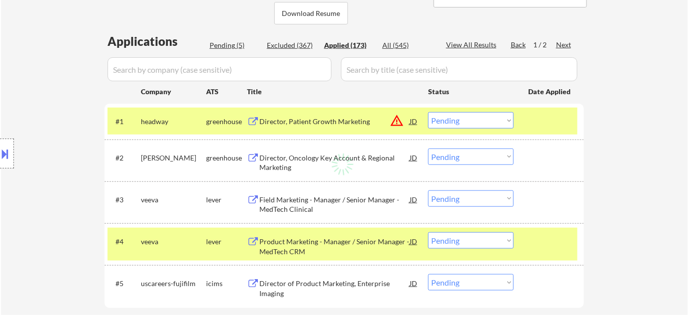
select select ""applied""
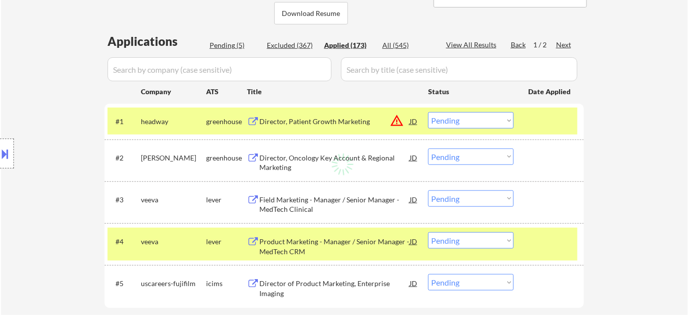
select select ""applied""
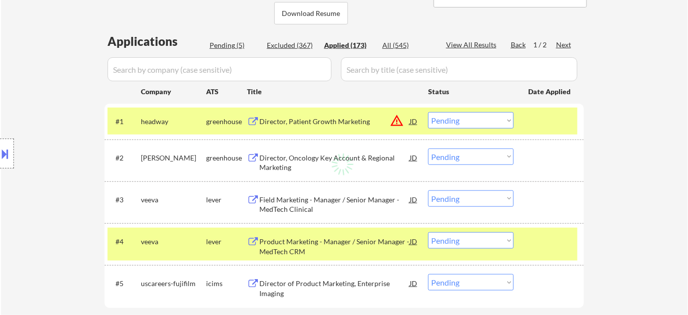
select select ""applied""
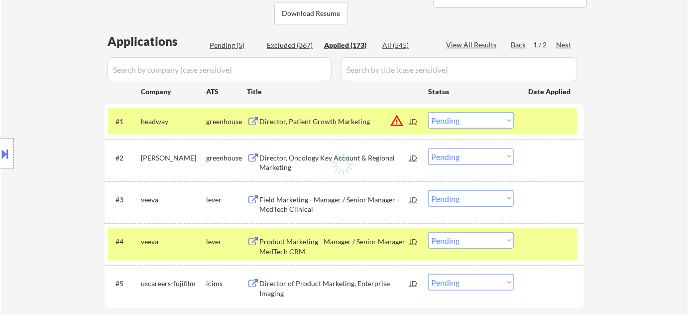
select select ""applied""
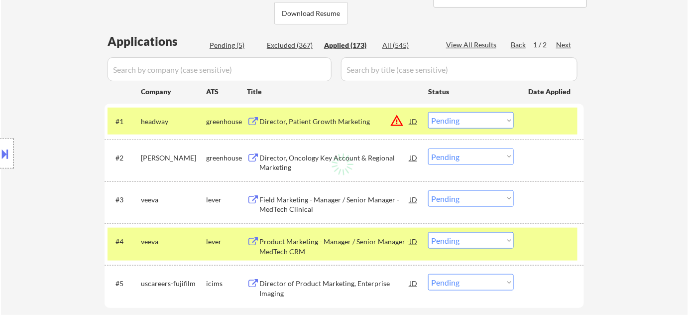
select select ""applied""
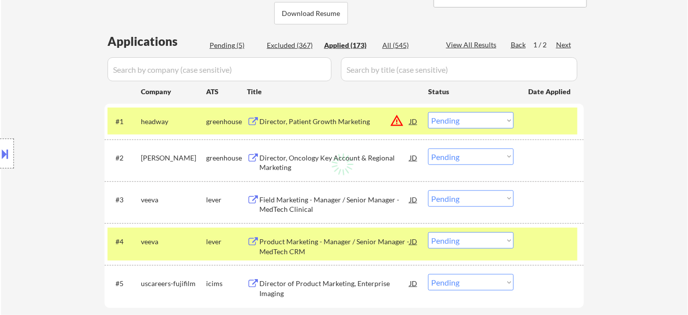
select select ""applied""
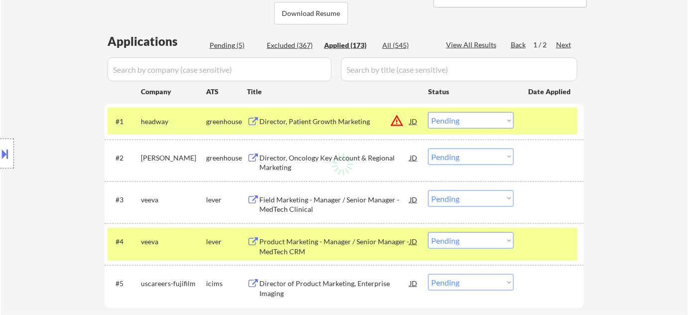
select select ""applied""
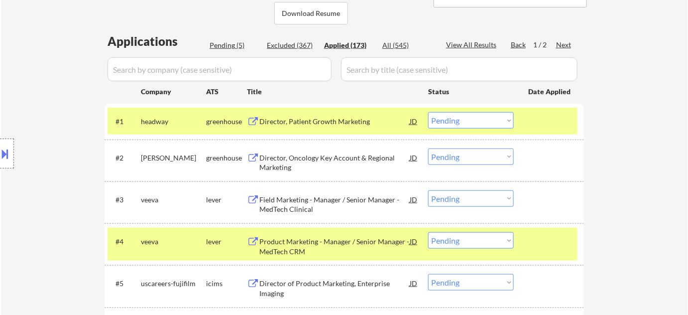
select select ""applied""
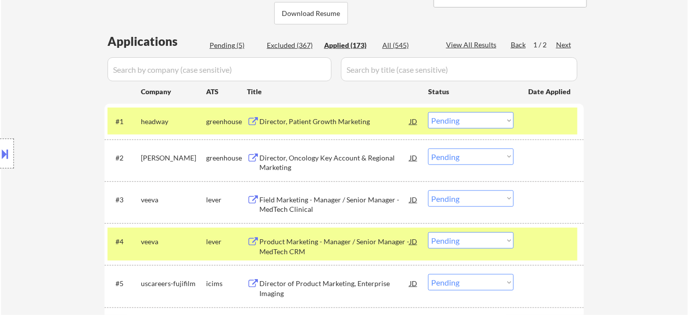
select select ""applied""
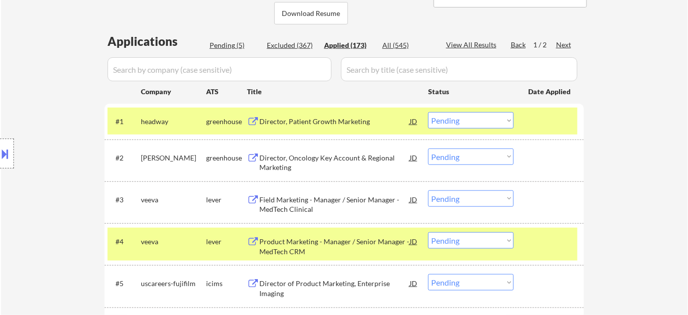
select select ""applied""
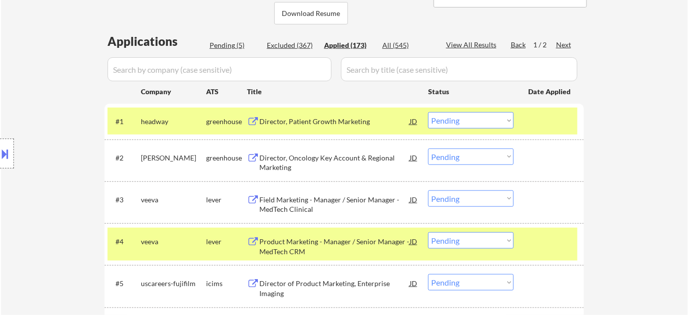
select select ""applied""
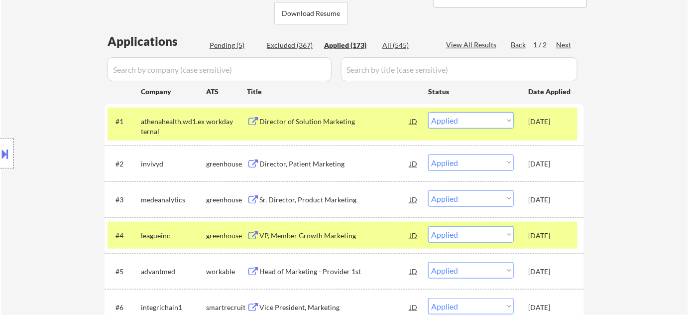
click at [331, 119] on div "Director of Solution Marketing" at bounding box center [334, 121] width 150 height 10
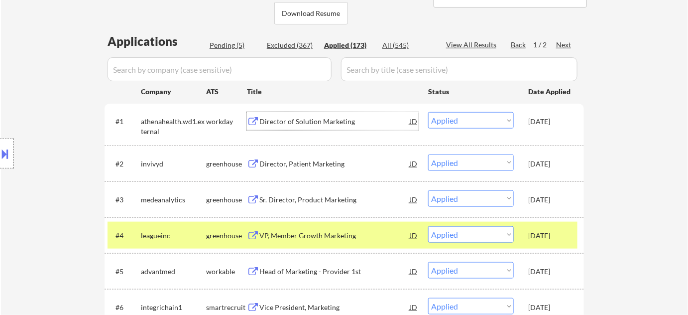
click at [238, 42] on div "Pending (5)" at bounding box center [235, 45] width 50 height 10
select select ""pending""
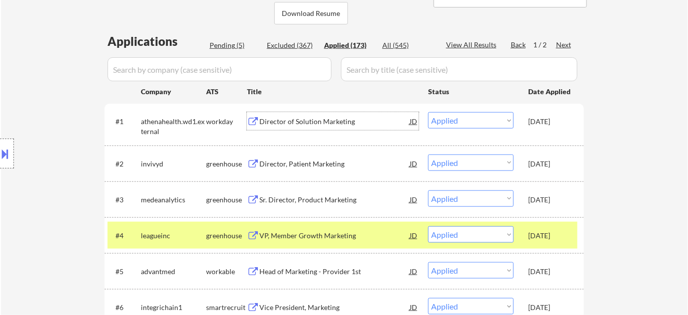
select select ""pending""
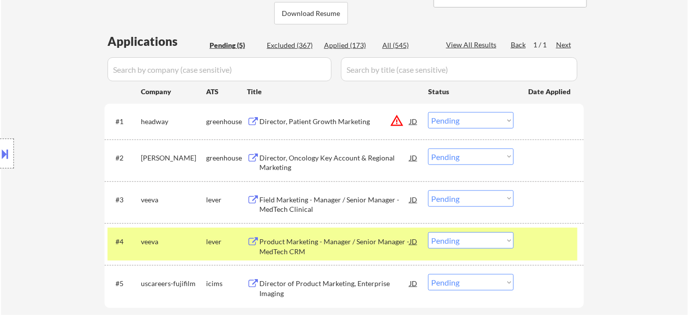
scroll to position [270, 0]
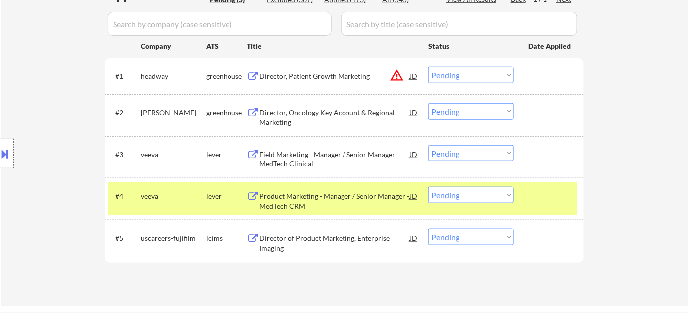
click at [496, 201] on select "Choose an option... Pending Applied Excluded (Questions) Excluded (Expired) Exc…" at bounding box center [471, 195] width 86 height 16
click at [428, 187] on select "Choose an option... Pending Applied Excluded (Questions) Excluded (Expired) Exc…" at bounding box center [471, 195] width 86 height 16
select select ""pending""
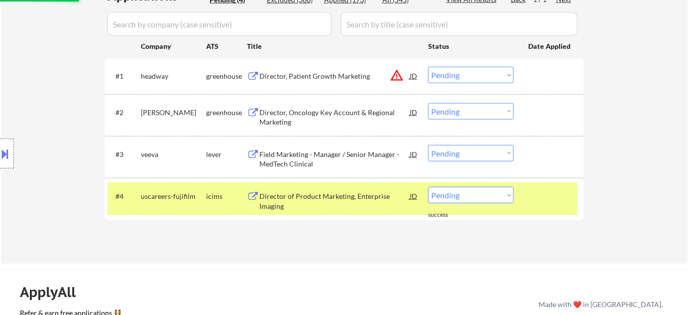
click at [485, 146] on select "Choose an option... Pending Applied Excluded (Questions) Excluded (Expired) Exc…" at bounding box center [471, 153] width 86 height 16
click at [428, 145] on select "Choose an option... Pending Applied Excluded (Questions) Excluded (Expired) Exc…" at bounding box center [471, 153] width 86 height 16
select select ""pending""
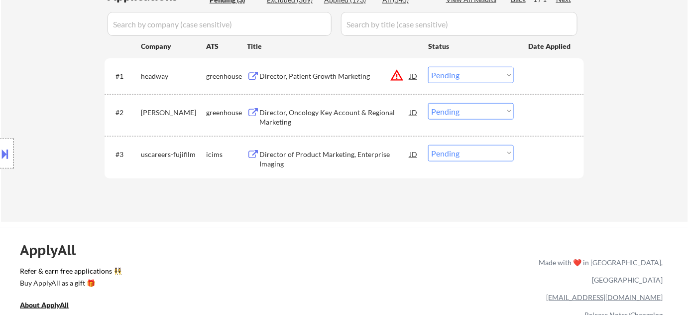
click at [320, 75] on div "Director, Patient Growth Marketing" at bounding box center [334, 76] width 150 height 10
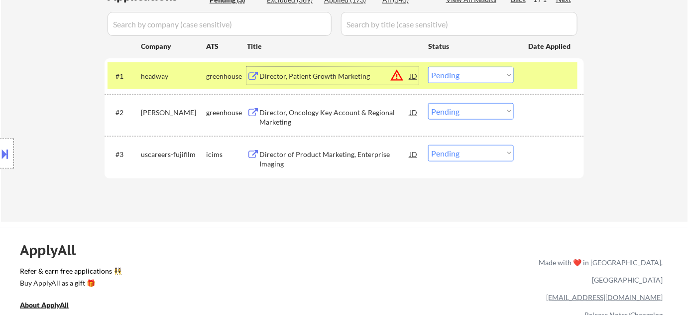
click at [445, 74] on select "Choose an option... Pending Applied Excluded (Questions) Excluded (Expired) Exc…" at bounding box center [471, 75] width 86 height 16
click at [428, 67] on select "Choose an option... Pending Applied Excluded (Questions) Excluded (Expired) Exc…" at bounding box center [471, 75] width 86 height 16
select select ""pending""
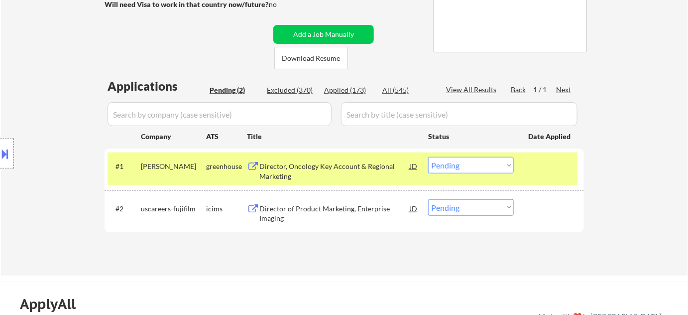
scroll to position [180, 0]
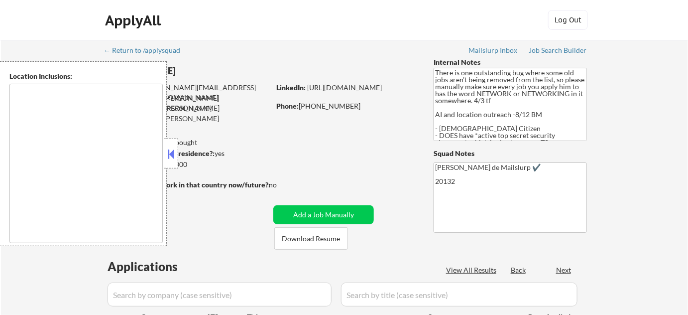
type textarea "[GEOGRAPHIC_DATA], [GEOGRAPHIC_DATA] [GEOGRAPHIC_DATA], [GEOGRAPHIC_DATA] [GEOG…"
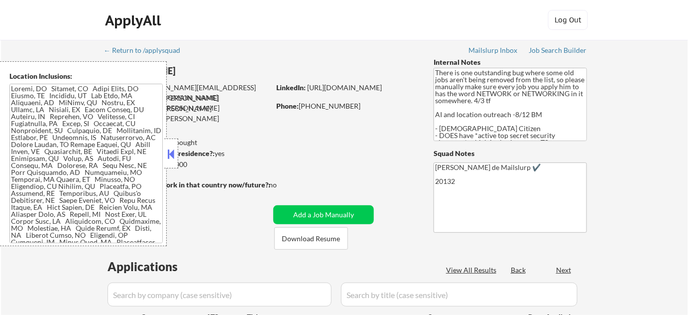
select select ""pending""
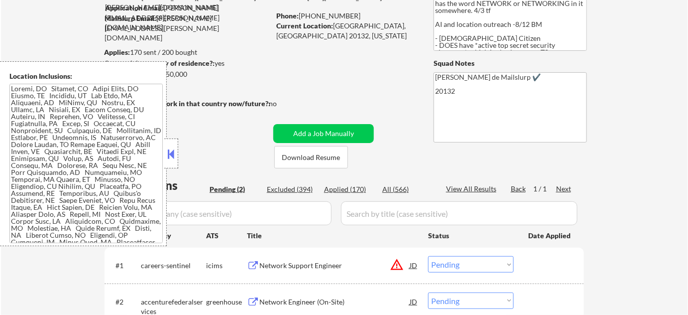
scroll to position [135, 0]
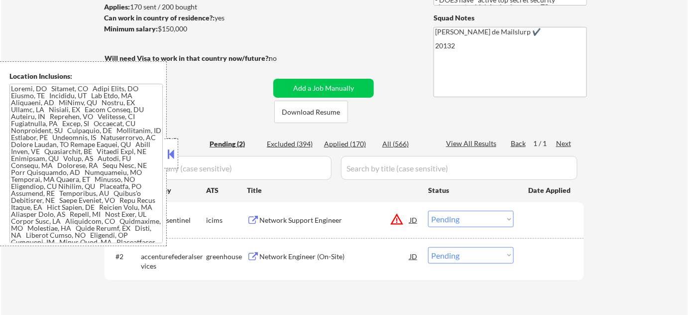
click at [172, 155] on button at bounding box center [171, 153] width 11 height 15
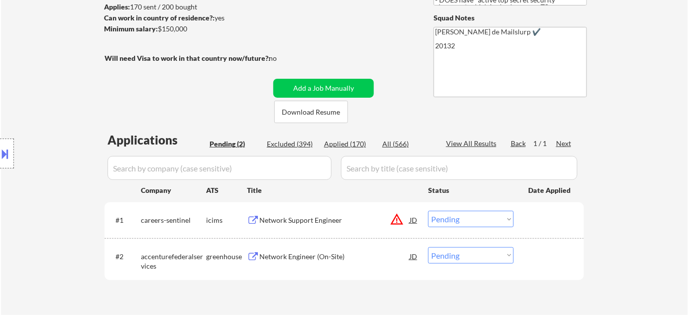
click at [394, 217] on button "warning_amber" at bounding box center [397, 219] width 14 height 14
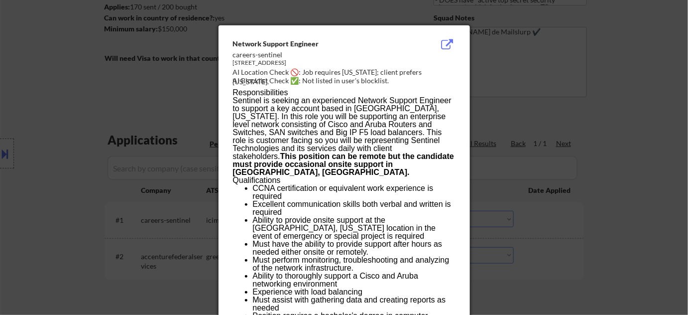
click at [505, 237] on div at bounding box center [344, 157] width 688 height 315
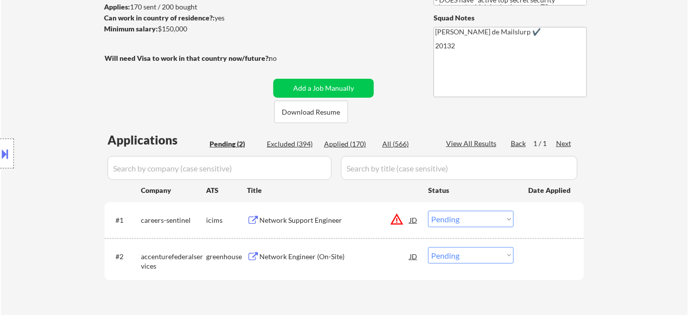
click at [464, 221] on select "Choose an option... Pending Applied Excluded (Questions) Excluded (Expired) Exc…" at bounding box center [471, 219] width 86 height 16
click at [428, 211] on select "Choose an option... Pending Applied Excluded (Questions) Excluded (Expired) Exc…" at bounding box center [471, 219] width 86 height 16
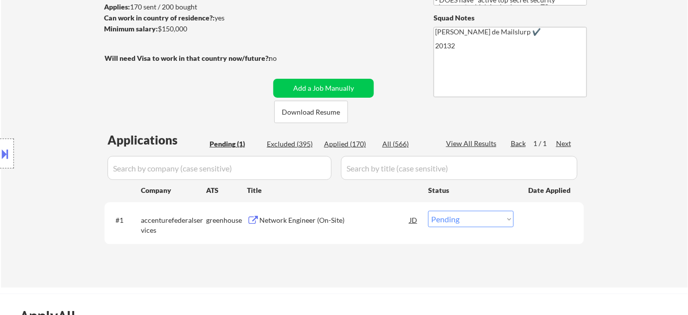
click at [283, 226] on div "Network Engineer (On-Site)" at bounding box center [334, 220] width 150 height 18
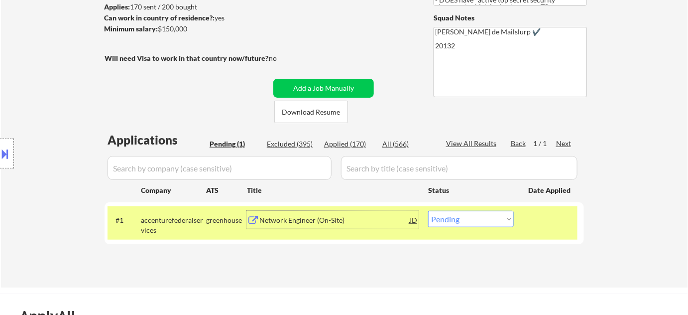
click at [480, 212] on select "Choose an option... Pending Applied Excluded (Questions) Excluded (Expired) Exc…" at bounding box center [471, 219] width 86 height 16
select select ""applied""
click at [428, 211] on select "Choose an option... Pending Applied Excluded (Questions) Excluded (Expired) Exc…" at bounding box center [471, 219] width 86 height 16
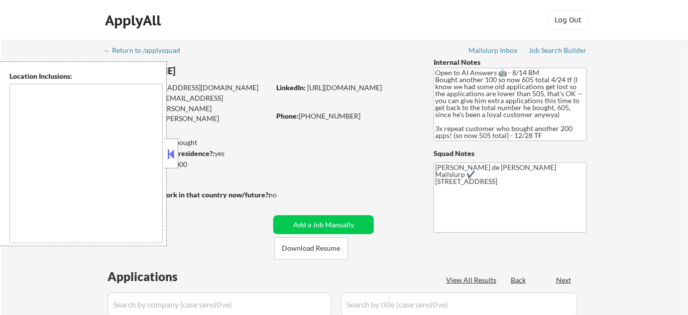
select select ""pending""
type textarea "remote"
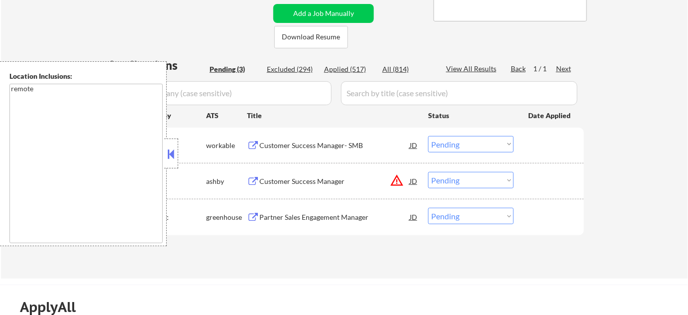
scroll to position [226, 0]
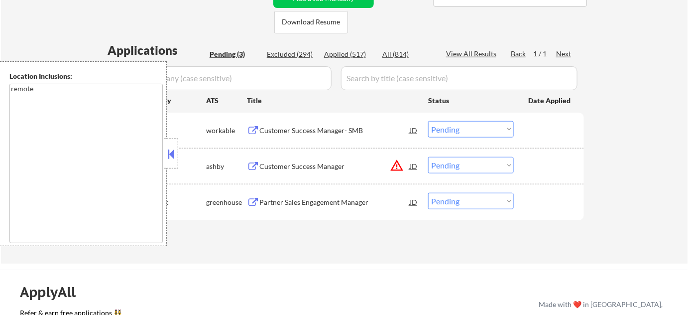
click at [169, 151] on button at bounding box center [171, 153] width 11 height 15
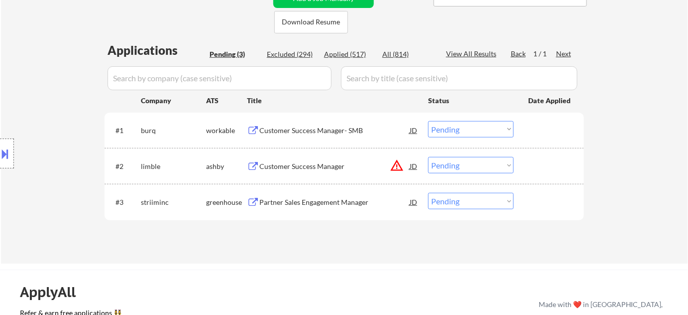
click at [399, 167] on button "warning_amber" at bounding box center [397, 165] width 14 height 14
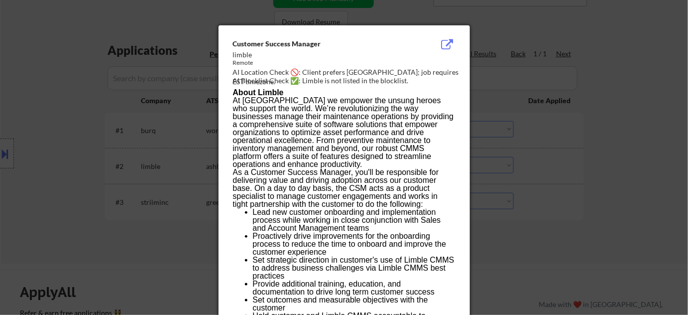
click at [538, 204] on div at bounding box center [344, 157] width 688 height 315
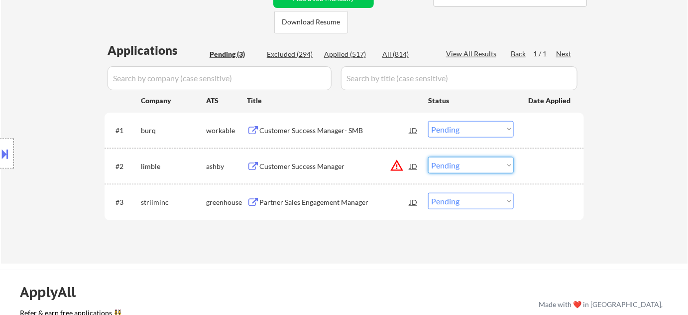
click at [481, 166] on select "Choose an option... Pending Applied Excluded (Questions) Excluded (Expired) Exc…" at bounding box center [471, 165] width 86 height 16
click at [428, 157] on select "Choose an option... Pending Applied Excluded (Questions) Excluded (Expired) Exc…" at bounding box center [471, 165] width 86 height 16
click at [354, 257] on div "← Return to /applysquad Mailslurp Inbox Job Search Builder Richard Brown User E…" at bounding box center [344, 39] width 687 height 450
select select ""pending""
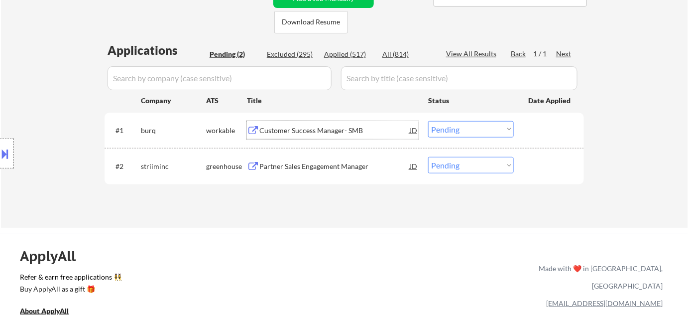
click at [287, 131] on div "Customer Success Manager- SMB" at bounding box center [334, 130] width 150 height 10
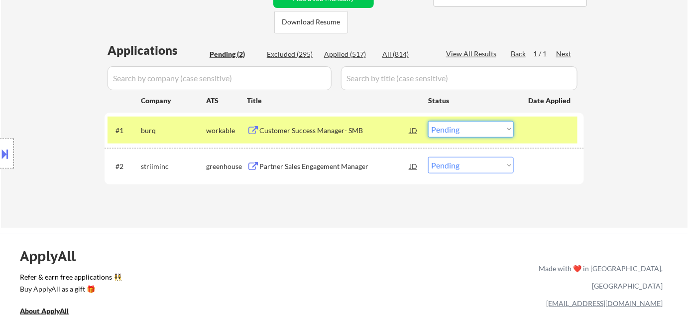
click at [480, 127] on select "Choose an option... Pending Applied Excluded (Questions) Excluded (Expired) Exc…" at bounding box center [471, 129] width 86 height 16
click at [428, 121] on select "Choose an option... Pending Applied Excluded (Questions) Excluded (Expired) Exc…" at bounding box center [471, 129] width 86 height 16
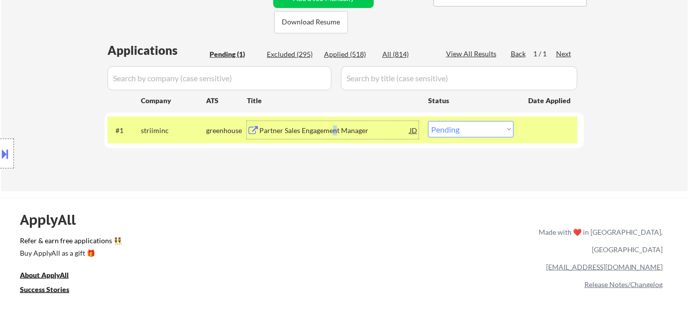
click at [335, 130] on div "Partner Sales Engagement Manager" at bounding box center [334, 130] width 150 height 10
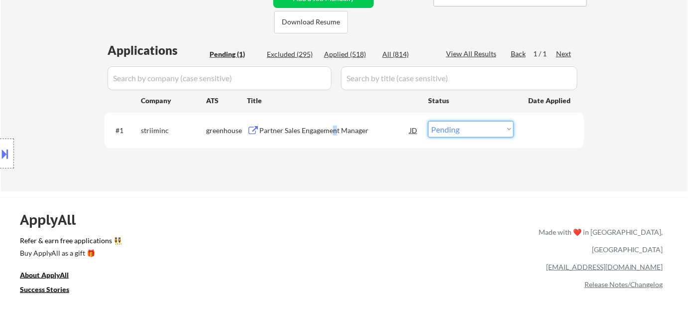
drag, startPoint x: 445, startPoint y: 128, endPoint x: 444, endPoint y: 133, distance: 5.1
click at [445, 128] on select "Choose an option... Pending Applied Excluded (Questions) Excluded (Expired) Exc…" at bounding box center [471, 129] width 86 height 16
select select ""excluded__bad_match_""
click at [428, 121] on select "Choose an option... Pending Applied Excluded (Questions) Excluded (Expired) Exc…" at bounding box center [471, 129] width 86 height 16
click at [307, 52] on div "Excluded (295)" at bounding box center [292, 54] width 50 height 10
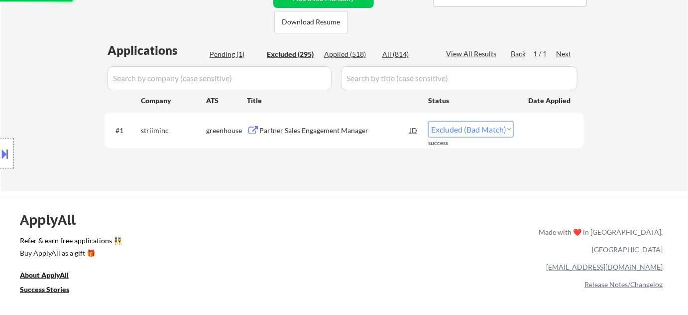
select select ""excluded__bad_match_""
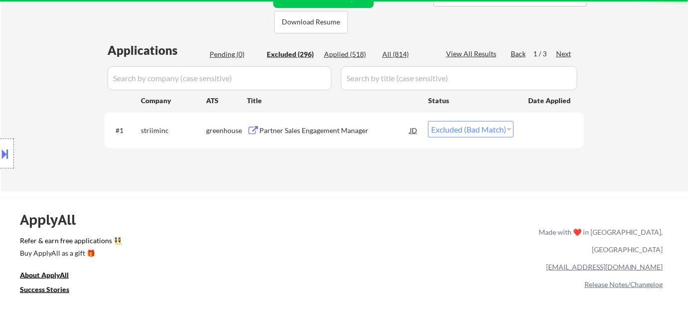
select select ""excluded__location_""
select select ""excluded__expired_""
select select ""excluded__location_""
select select ""excluded__expired_""
select select ""excluded__location_""
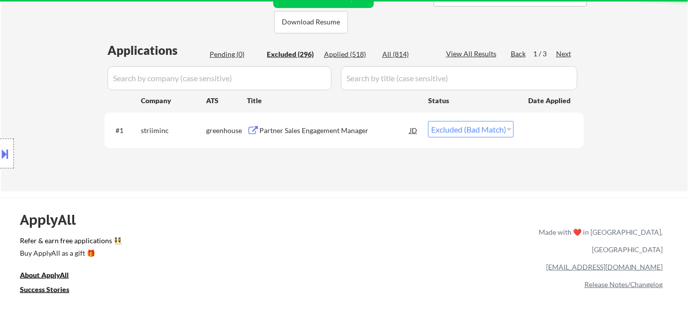
select select ""excluded""
select select ""excluded__expired_""
select select ""excluded__location_""
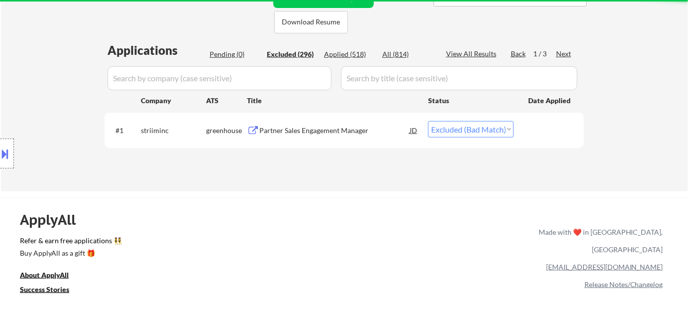
select select ""excluded__location_""
select select ""excluded""
select select ""excluded__location_""
select select ""excluded__expired_""
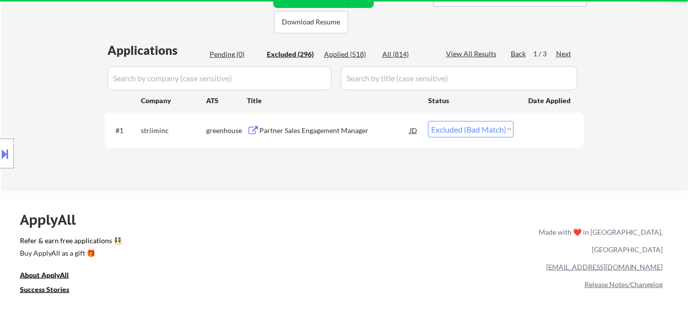
select select ""excluded__expired_""
select select ""excluded""
select select ""excluded__location_""
select select ""excluded""
select select ""excluded__salary_""
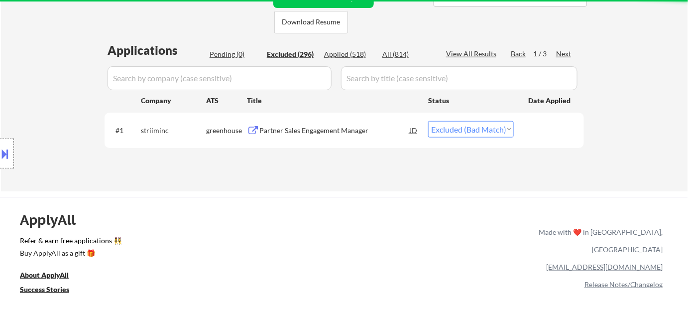
select select ""excluded""
select select ""excluded__expired_""
select select ""excluded__salary_""
select select ""excluded__location_""
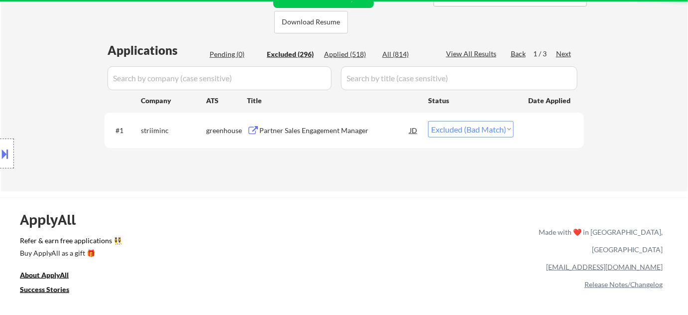
select select ""excluded__salary_""
select select ""excluded""
select select ""excluded__other_""
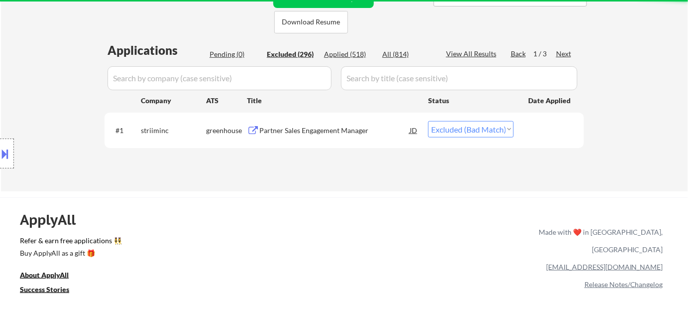
select select ""excluded__expired_""
select select ""excluded""
select select ""excluded__location_""
select select ""excluded""
select select ""excluded__salary_""
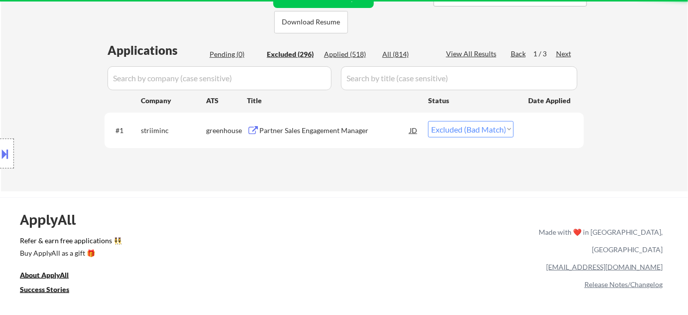
select select ""excluded__expired_""
select select ""excluded__location_""
select select ""excluded""
select select ""excluded__expired_""
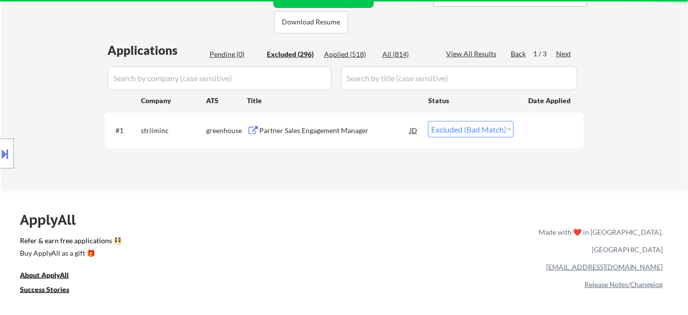
select select ""excluded__salary_""
select select ""excluded__expired_""
select select ""excluded""
select select ""excluded__location_""
select select ""excluded""
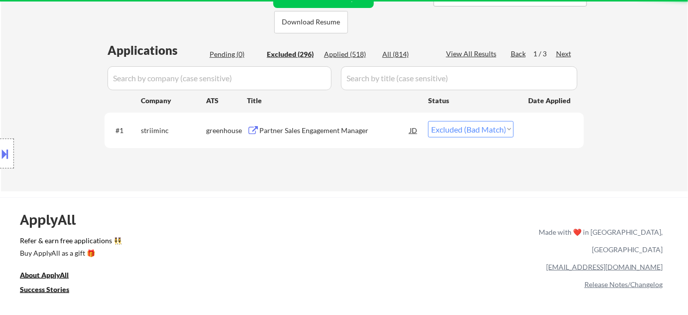
select select ""excluded""
select select ""excluded__location_""
select select ""excluded""
select select ""excluded__expired_""
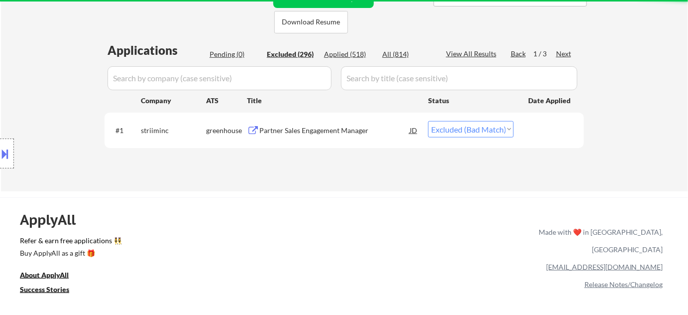
select select ""excluded__expired_""
select select ""excluded""
select select ""excluded__location_""
select select ""excluded__expired_""
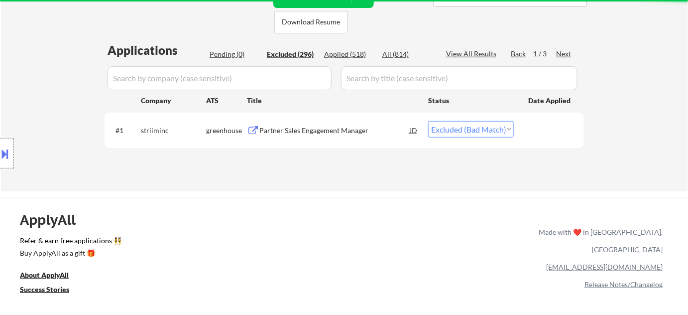
select select ""excluded__salary_""
select select ""excluded__location_""
select select ""excluded""
select select ""excluded__location_""
select select ""excluded__expired_""
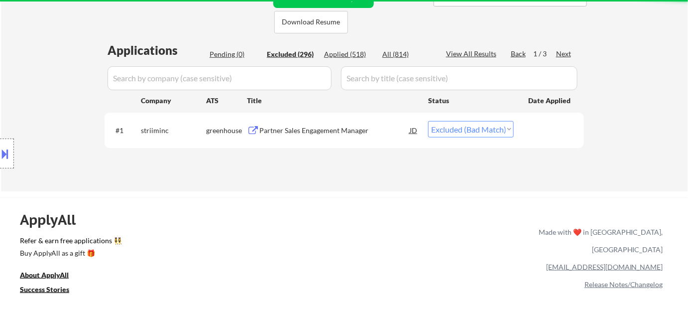
select select ""excluded__expired_""
select select ""excluded__location_""
select select ""excluded""
select select ""excluded__salary_""
select select ""excluded__expired_""
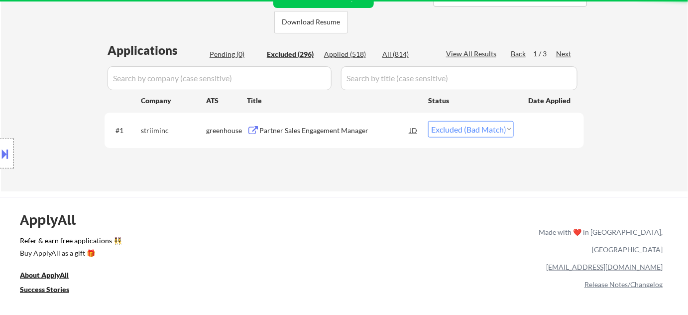
select select ""excluded__location_""
select select ""excluded__expired_""
select select ""excluded""
select select ""excluded__location_""
select select ""excluded__expired_""
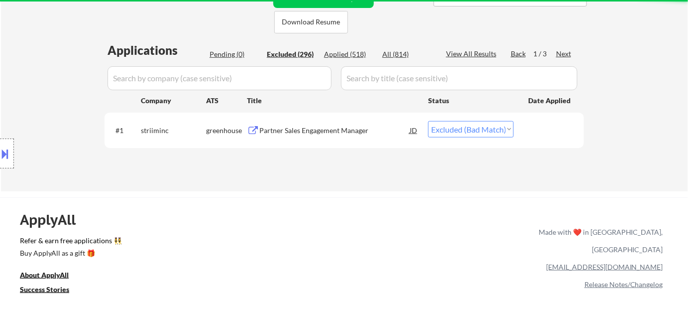
select select ""excluded""
select select ""excluded__expired_""
select select ""excluded__salary_""
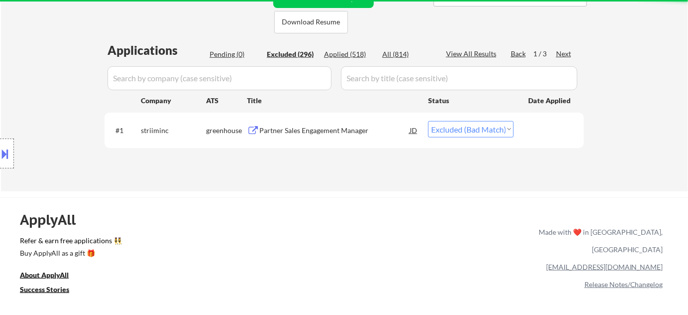
select select ""excluded__expired_""
select select ""excluded__salary_""
select select ""excluded__location_""
select select ""excluded""
select select ""excluded__expired_""
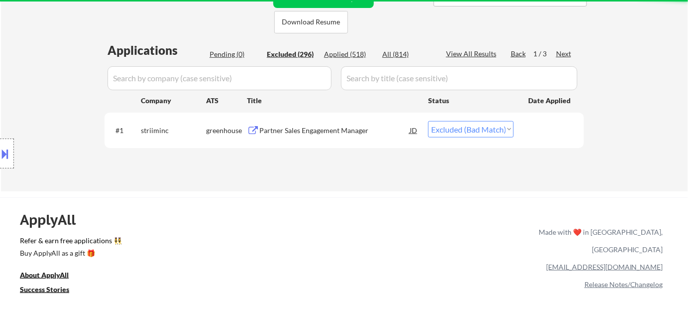
select select ""excluded__location_""
select select ""excluded__salary_""
select select ""excluded""
select select ""excluded__salary_""
select select ""excluded__location_""
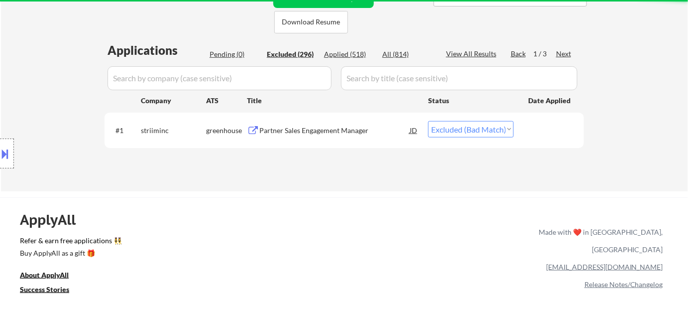
select select ""excluded__expired_""
select select ""excluded__location_""
select select ""excluded__salary_""
select select ""excluded__expired_""
select select ""excluded__location_""
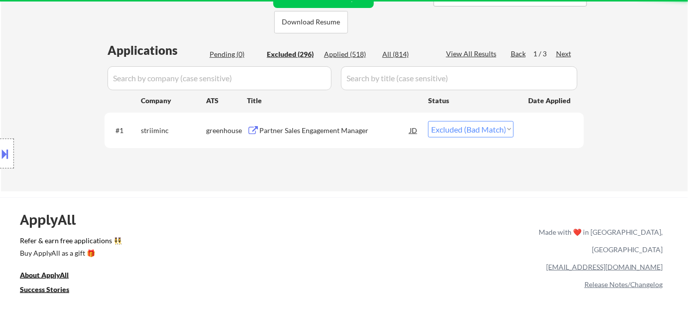
select select ""excluded__salary_""
select select ""excluded__expired_""
select select ""excluded""
select select ""excluded__location_""
select select ""excluded__expired_""
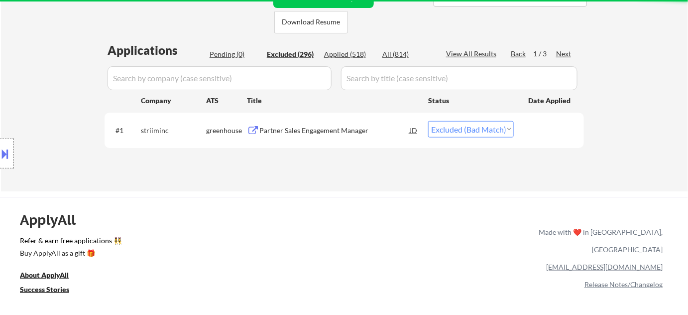
select select ""excluded__salary_""
select select ""excluded__location_""
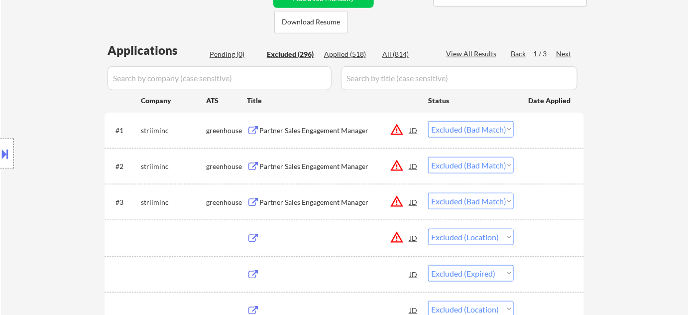
select select ""excluded__location_""
select select ""excluded__expired_""
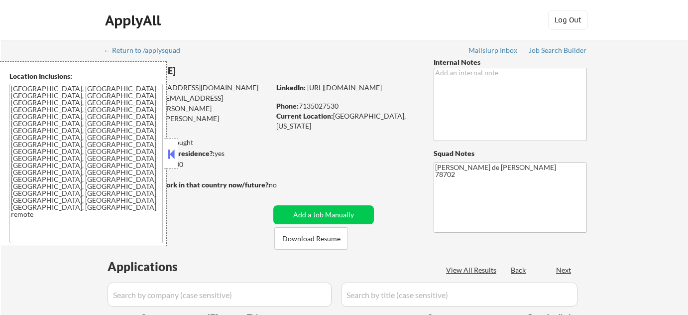
select select ""pending""
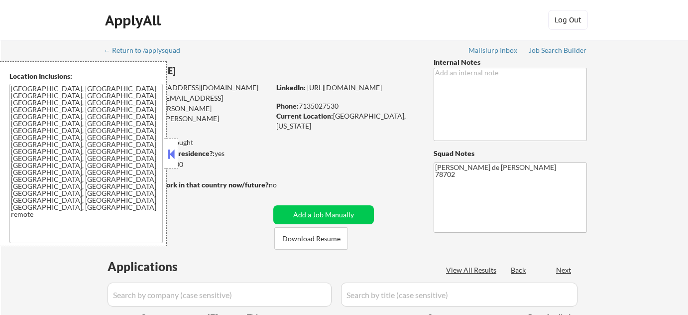
select select ""pending""
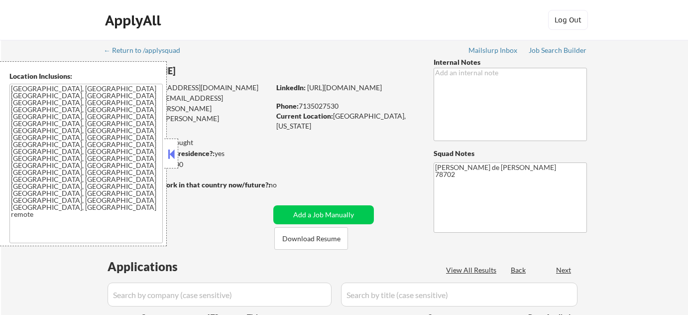
select select ""pending""
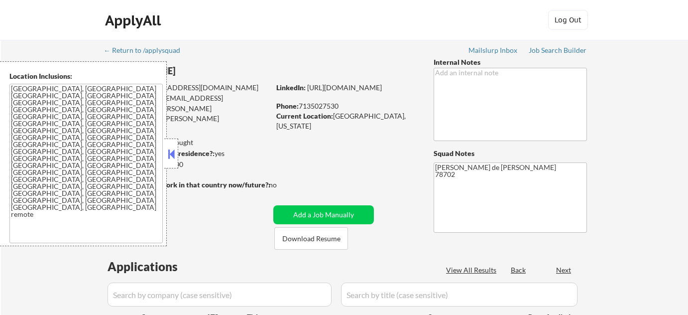
select select ""pending""
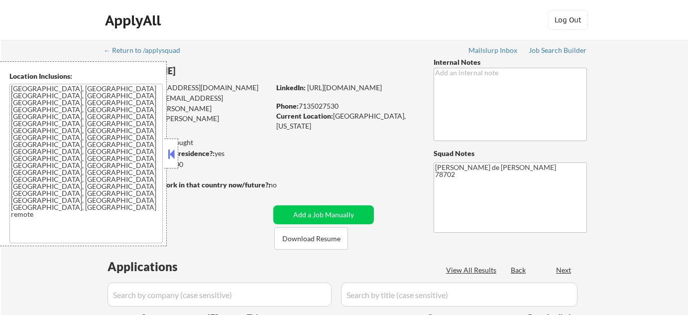
select select ""pending""
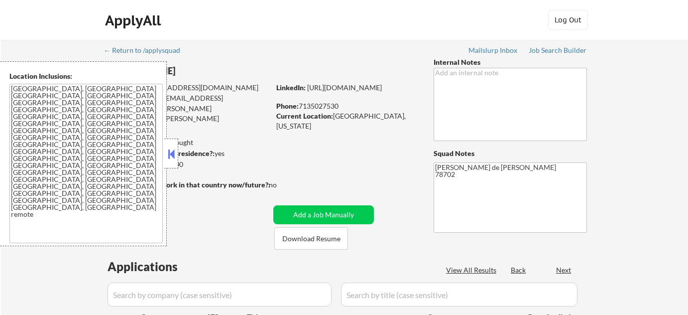
select select ""pending""
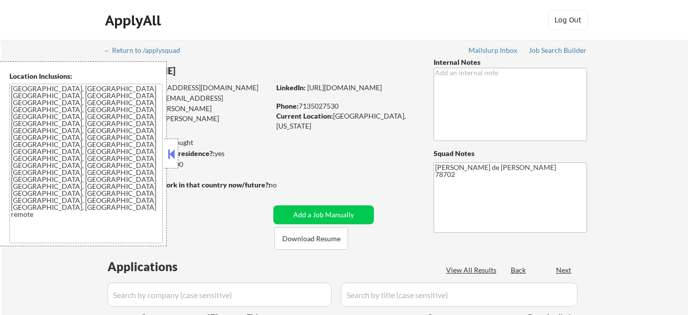
select select ""pending""
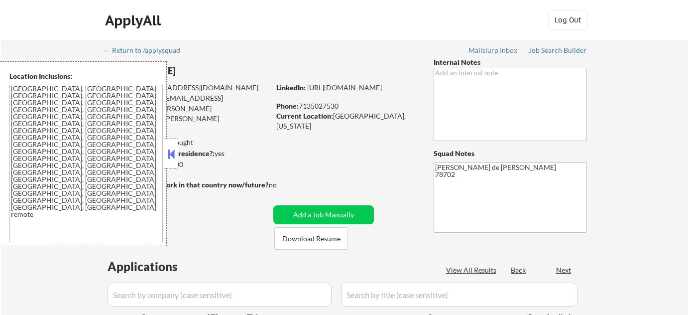
select select ""pending""
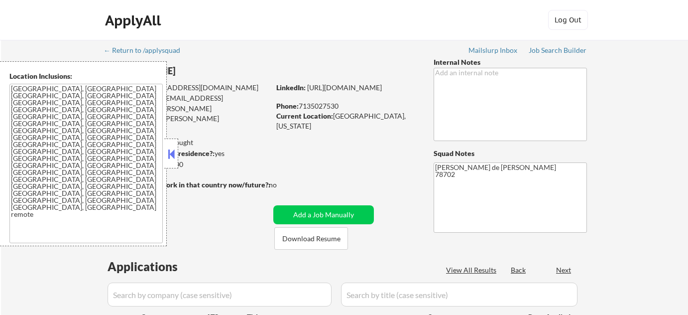
select select ""pending""
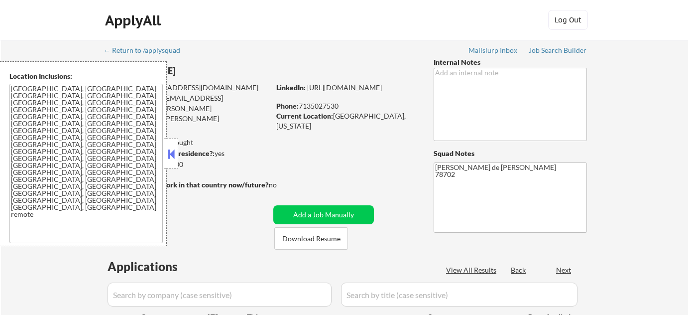
select select ""pending""
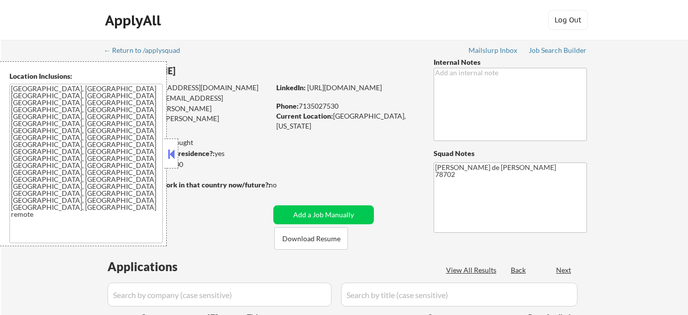
select select ""pending""
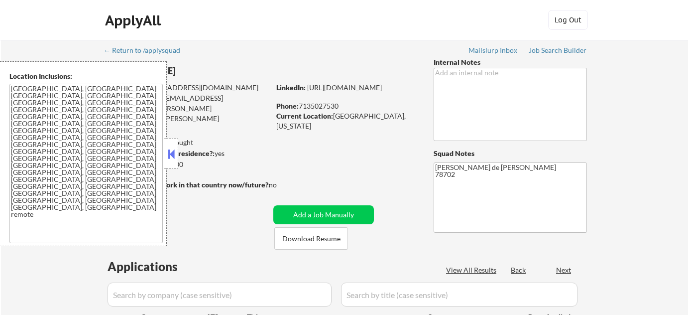
select select ""pending""
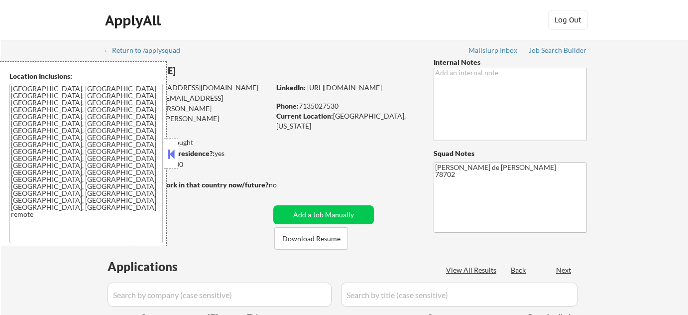
select select ""pending""
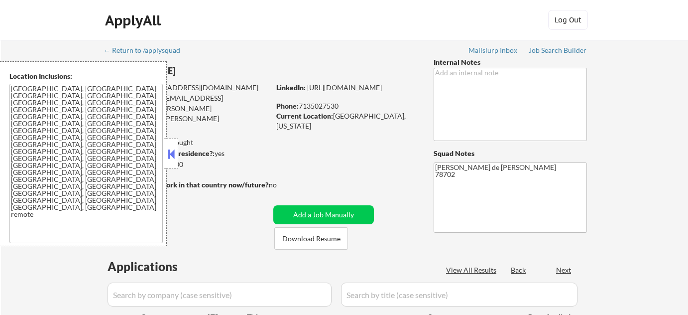
select select ""pending""
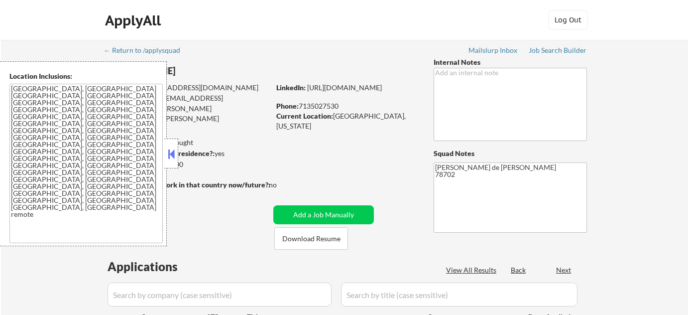
select select ""pending""
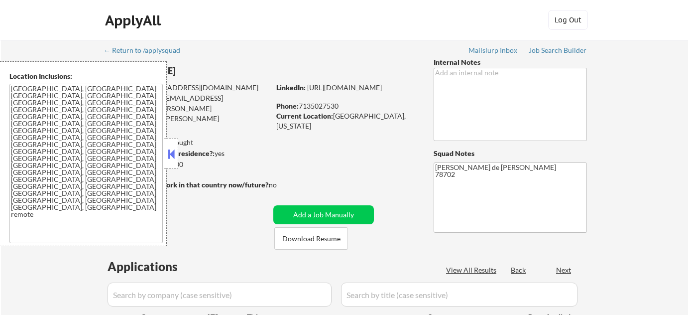
select select ""pending""
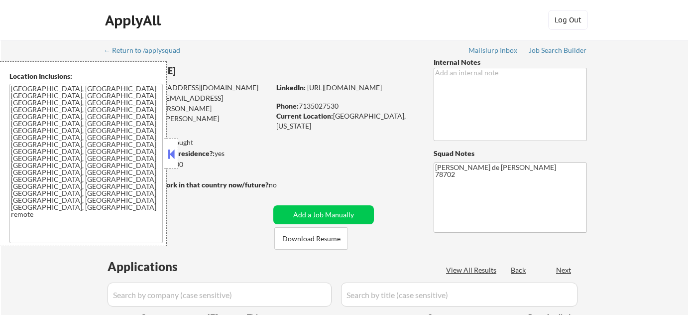
select select ""pending""
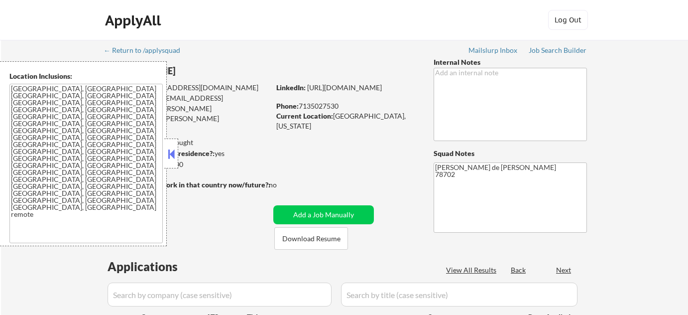
select select ""pending""
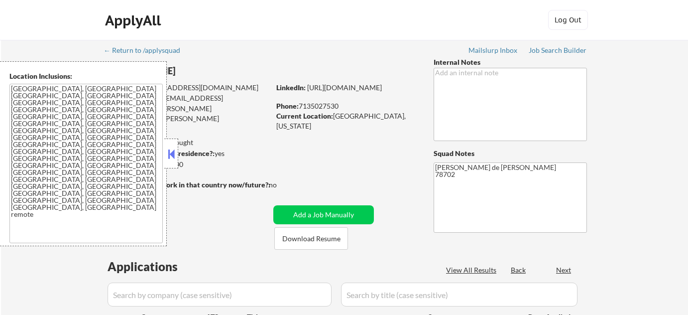
select select ""pending""
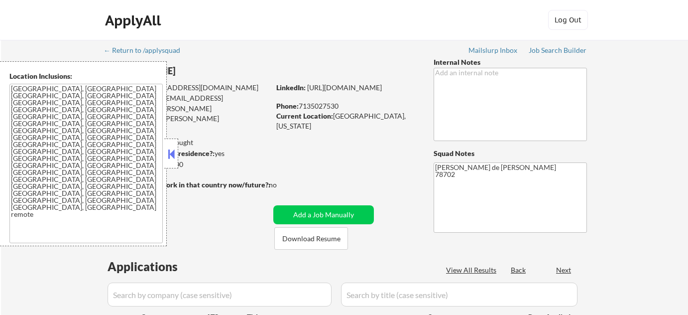
select select ""pending""
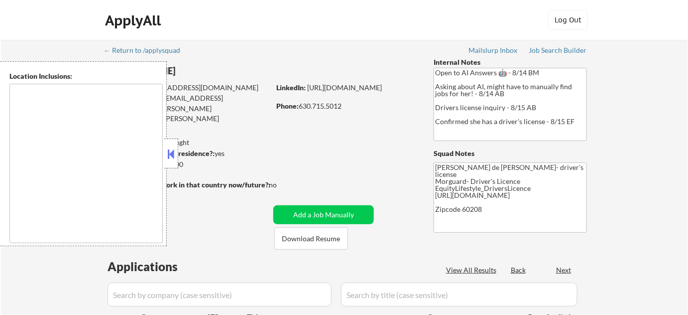
type textarea "[GEOGRAPHIC_DATA], [GEOGRAPHIC_DATA], [GEOGRAPHIC_DATA], [GEOGRAPHIC_DATA] [GEO…"
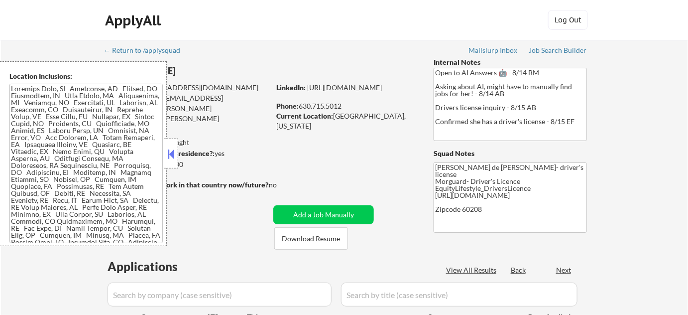
select select ""pending""
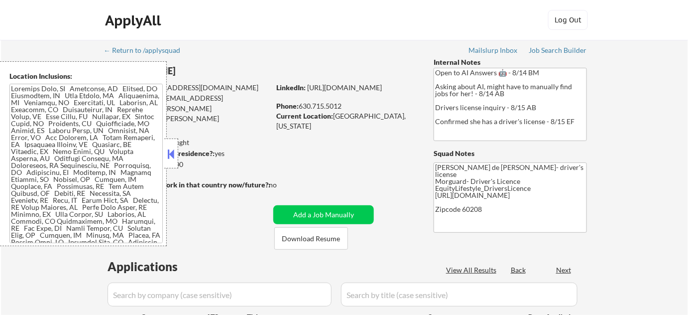
select select ""pending""
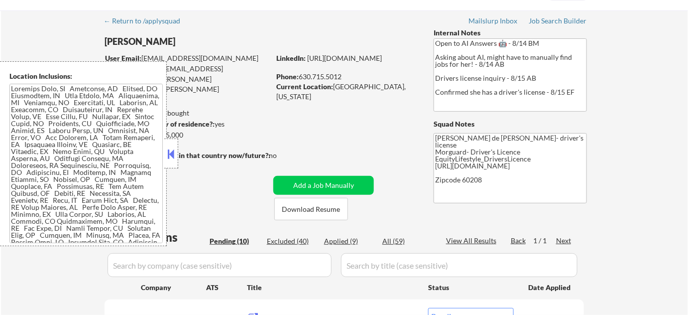
scroll to position [45, 0]
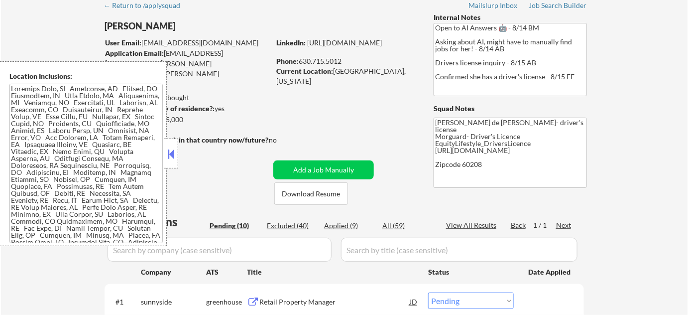
click at [171, 149] on button at bounding box center [171, 153] width 11 height 15
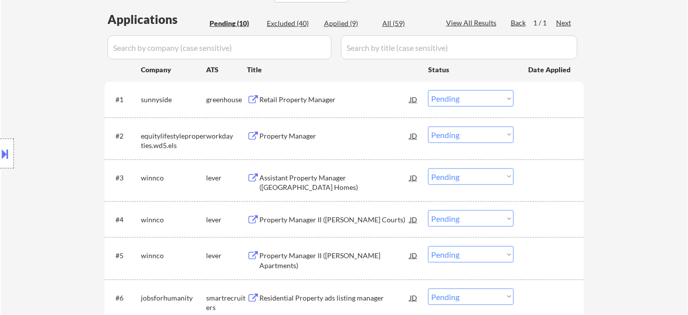
scroll to position [271, 0]
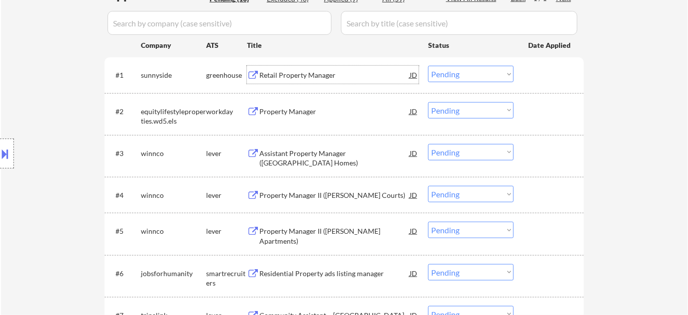
click at [301, 73] on div "Retail Property Manager" at bounding box center [334, 75] width 150 height 10
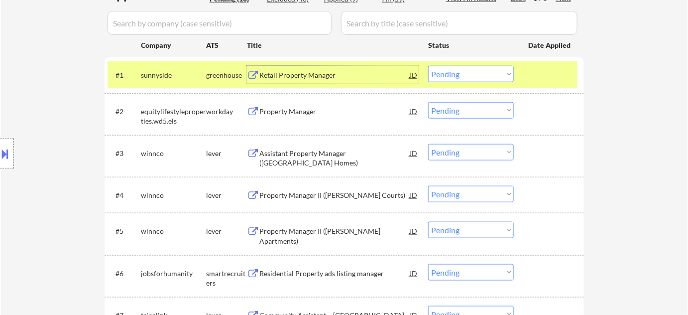
scroll to position [317, 0]
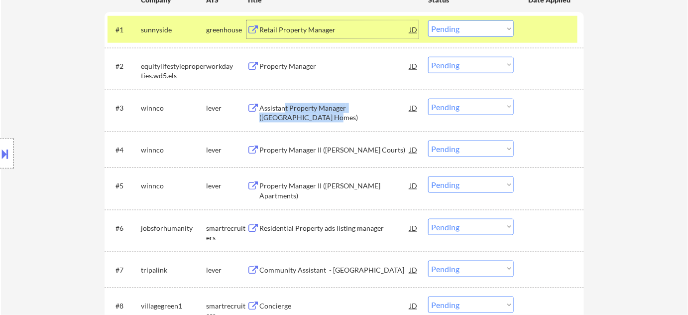
click at [285, 113] on div "Assistant Property Manager ([GEOGRAPHIC_DATA] Homes)" at bounding box center [334, 112] width 150 height 19
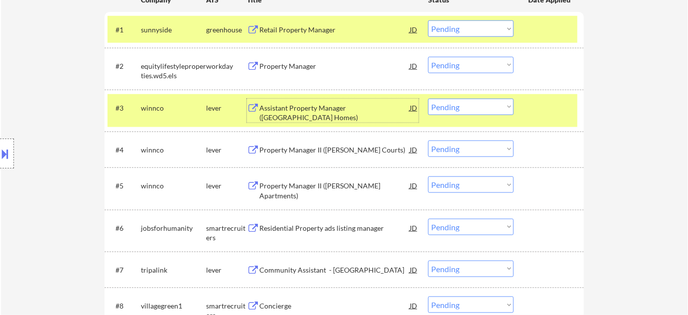
click at [15, 157] on div "Location Inclusions:" at bounding box center [89, 153] width 178 height 185
click at [9, 157] on button at bounding box center [5, 153] width 11 height 16
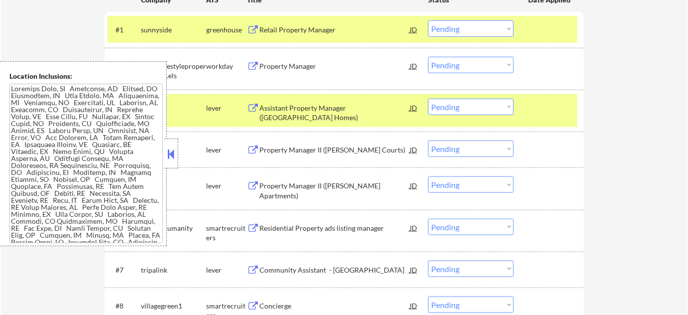
click at [175, 159] on button at bounding box center [171, 153] width 11 height 15
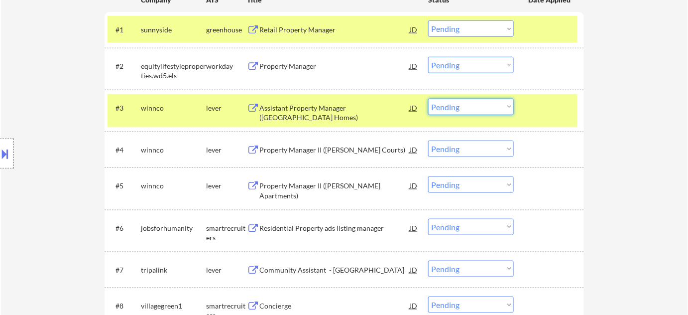
drag, startPoint x: 469, startPoint y: 105, endPoint x: 466, endPoint y: 110, distance: 5.6
click at [469, 105] on select "Choose an option... Pending Applied Excluded (Questions) Excluded (Expired) Exc…" at bounding box center [471, 107] width 86 height 16
click at [428, 99] on select "Choose an option... Pending Applied Excluded (Questions) Excluded (Expired) Exc…" at bounding box center [471, 107] width 86 height 16
select select ""pending""
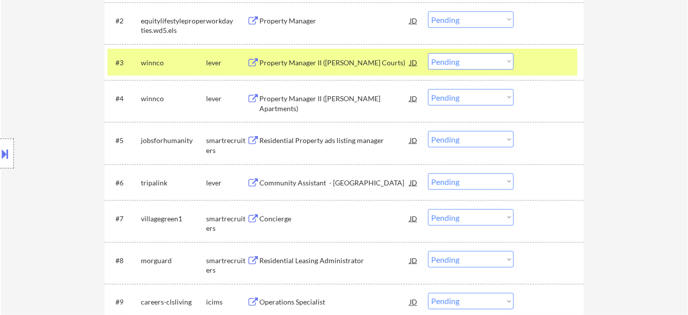
scroll to position [407, 0]
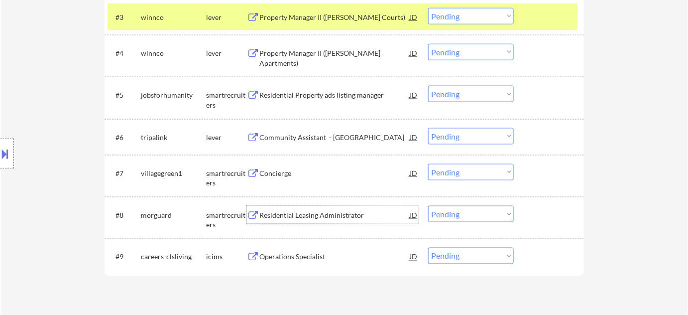
click at [282, 214] on div "Residential Leasing Administrator" at bounding box center [334, 215] width 150 height 10
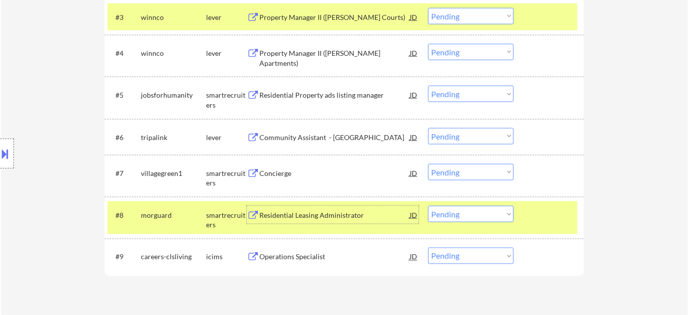
click at [472, 218] on select "Choose an option... Pending Applied Excluded (Questions) Excluded (Expired) Exc…" at bounding box center [471, 214] width 86 height 16
click at [428, 206] on select "Choose an option... Pending Applied Excluded (Questions) Excluded (Expired) Exc…" at bounding box center [471, 214] width 86 height 16
select select ""pending""
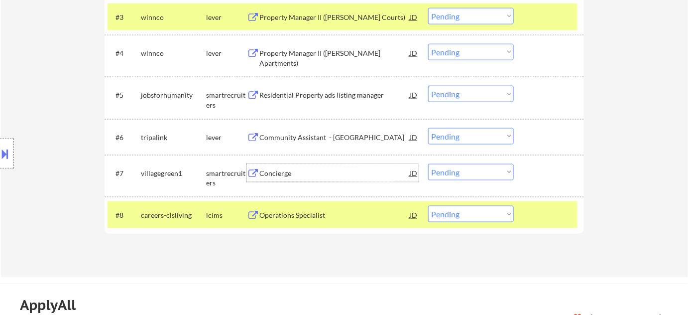
click at [284, 166] on div "Concierge" at bounding box center [334, 173] width 150 height 18
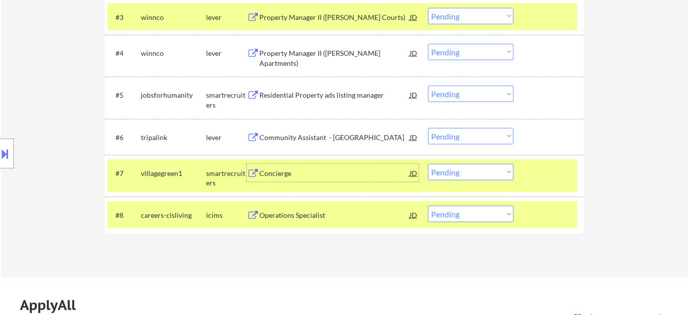
click at [471, 167] on select "Choose an option... Pending Applied Excluded (Questions) Excluded (Expired) Exc…" at bounding box center [471, 172] width 86 height 16
click at [428, 164] on select "Choose an option... Pending Applied Excluded (Questions) Excluded (Expired) Exc…" at bounding box center [471, 172] width 86 height 16
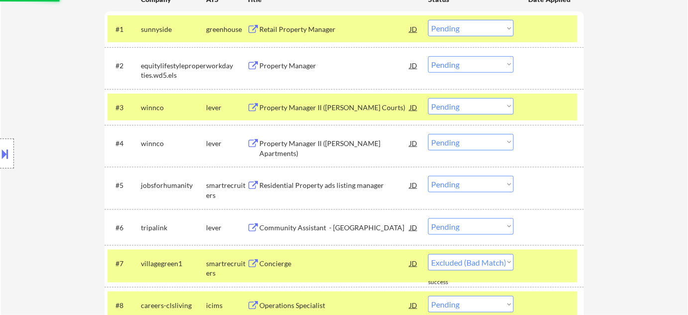
scroll to position [317, 0]
select select ""pending""
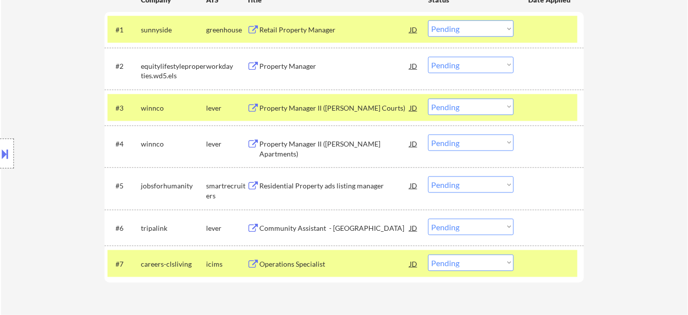
click at [273, 63] on div "Property Manager" at bounding box center [334, 66] width 150 height 10
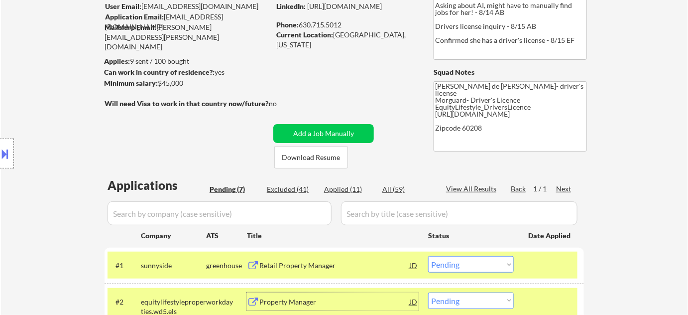
scroll to position [66, 0]
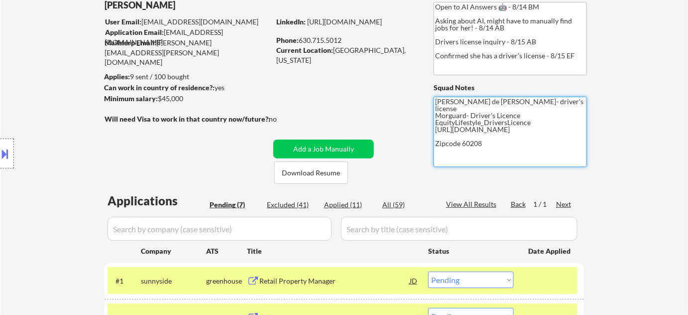
drag, startPoint x: 434, startPoint y: 110, endPoint x: 531, endPoint y: 121, distance: 97.3
click at [531, 121] on textarea "[PERSON_NAME] de [PERSON_NAME]- driver's license Morguard- Driver's Licence Equ…" at bounding box center [510, 132] width 153 height 70
type textarea "[PERSON_NAME] de [PERSON_NAME] [URL][DOMAIN_NAME] Zipcode 60208"
click at [392, 120] on div "← Return to /applysquad Mailslurp Inbox Job Search Builder [PERSON_NAME] User E…" at bounding box center [344, 271] width 497 height 594
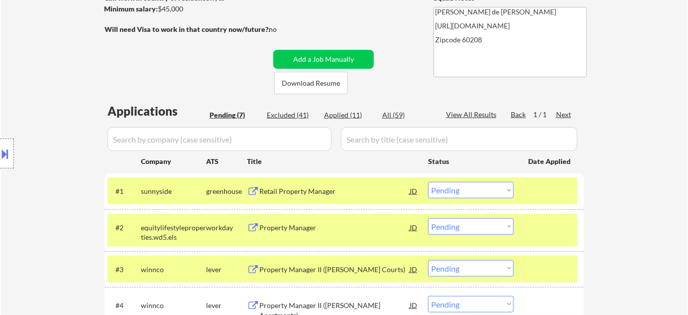
scroll to position [156, 0]
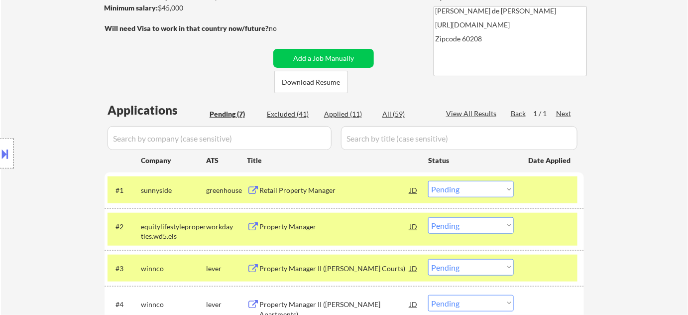
click at [465, 224] on select "Choose an option... Pending Applied Excluded (Questions) Excluded (Expired) Exc…" at bounding box center [471, 225] width 86 height 16
click at [428, 217] on select "Choose an option... Pending Applied Excluded (Questions) Excluded (Expired) Exc…" at bounding box center [471, 225] width 86 height 16
select select ""pending""
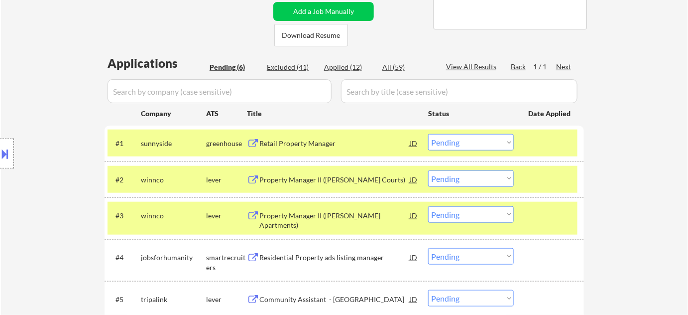
scroll to position [202, 0]
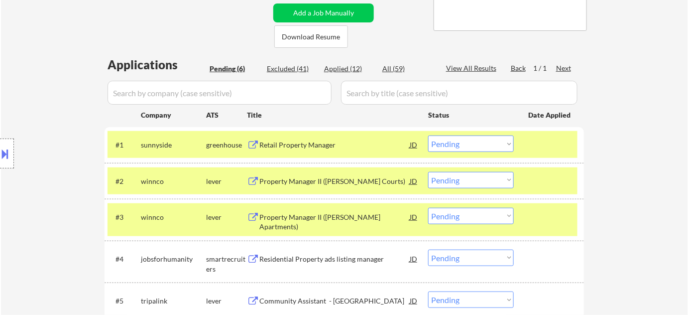
click at [351, 67] on div "Applied (12)" at bounding box center [349, 69] width 50 height 10
select select ""applied""
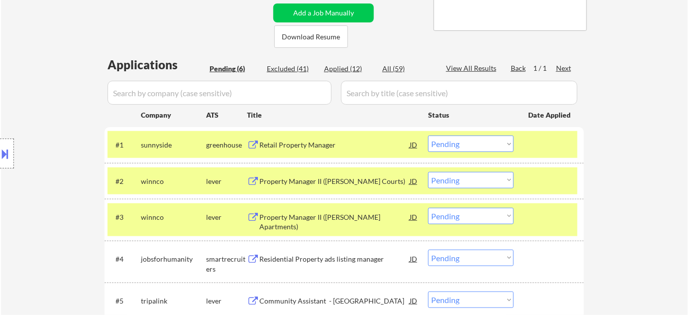
select select ""applied""
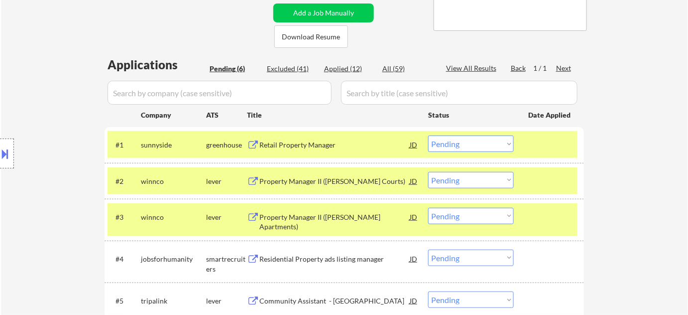
select select ""applied""
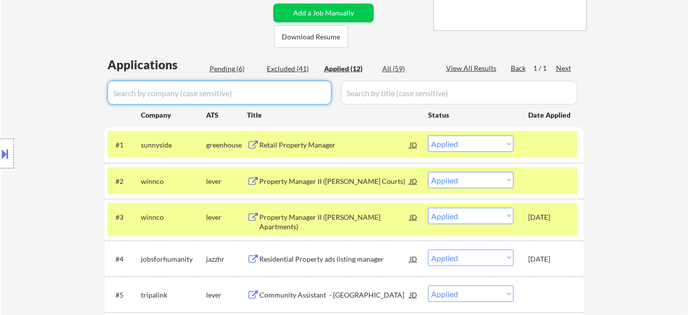
click at [292, 99] on input "input" at bounding box center [220, 93] width 224 height 24
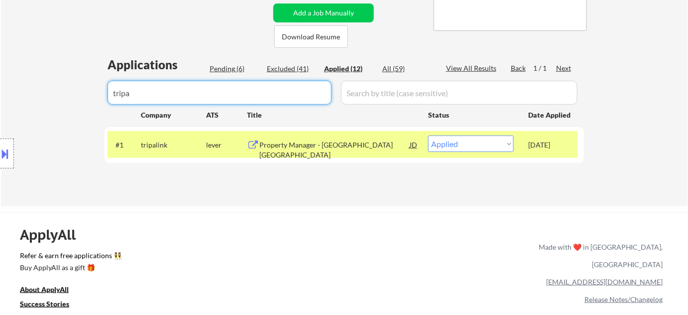
type input "tripa"
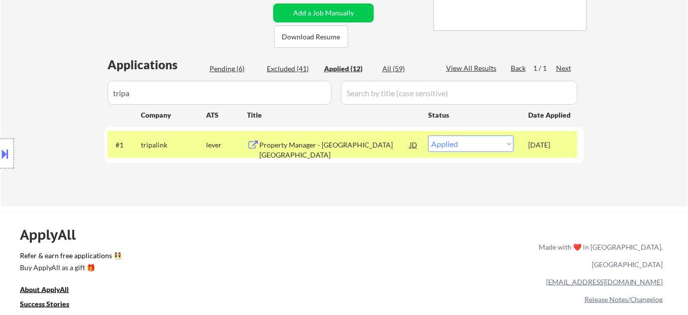
drag, startPoint x: 168, startPoint y: 101, endPoint x: 42, endPoint y: 106, distance: 125.6
click at [60, 108] on div "Location Inclusions:" at bounding box center [89, 153] width 178 height 185
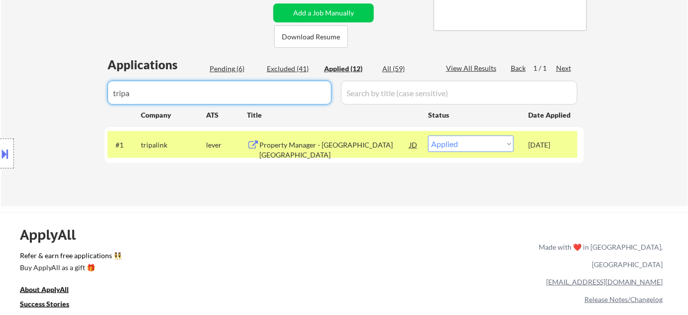
drag, startPoint x: 198, startPoint y: 87, endPoint x: 41, endPoint y: 90, distance: 156.8
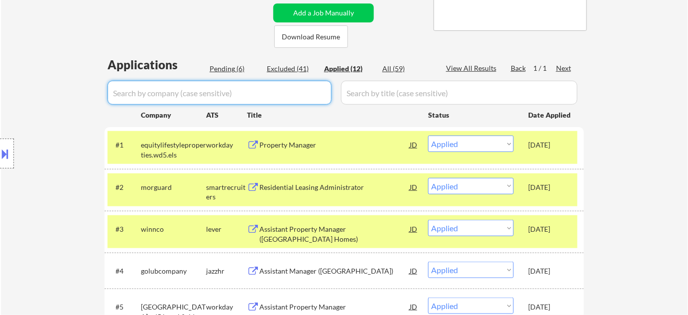
click at [216, 65] on div "Pending (6)" at bounding box center [235, 69] width 50 height 10
select select ""pending""
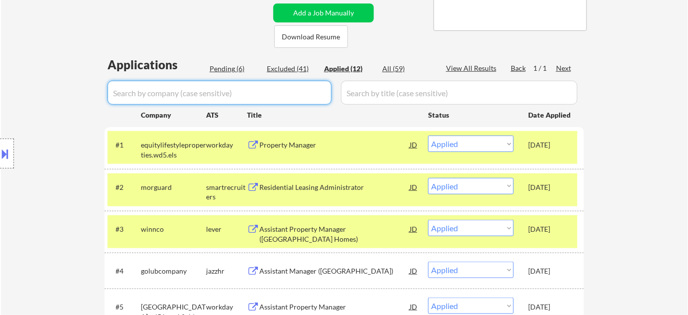
select select ""pending""
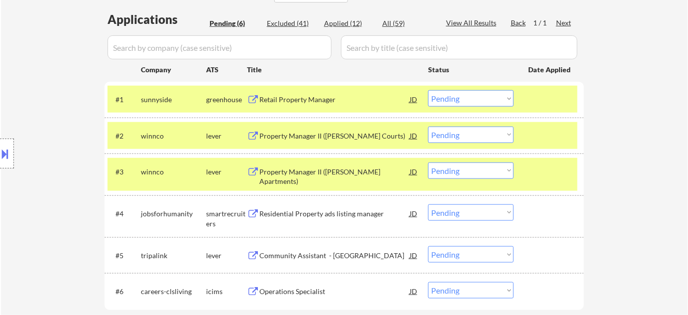
scroll to position [292, 0]
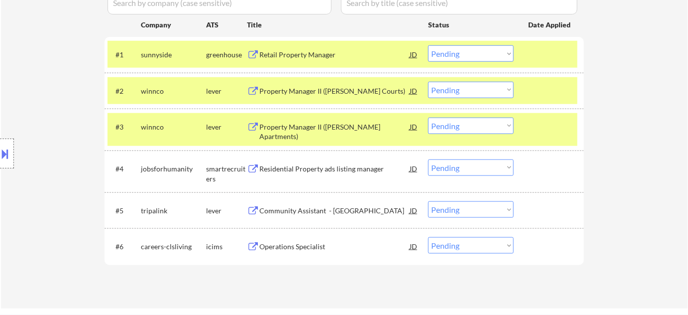
click at [293, 242] on div "Operations Specialist" at bounding box center [334, 246] width 150 height 10
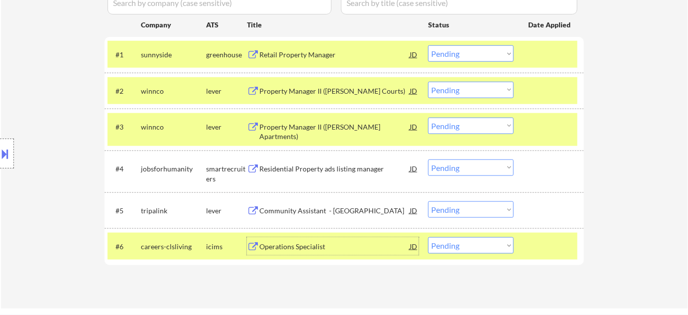
click at [465, 245] on select "Choose an option... Pending Applied Excluded (Questions) Excluded (Expired) Exc…" at bounding box center [471, 245] width 86 height 16
select select ""excluded__bad_match_""
click at [428, 237] on select "Choose an option... Pending Applied Excluded (Questions) Excluded (Expired) Exc…" at bounding box center [471, 245] width 86 height 16
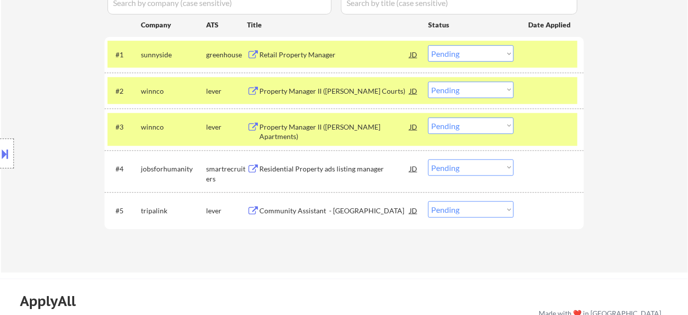
click at [304, 53] on div "Retail Property Manager" at bounding box center [334, 55] width 150 height 10
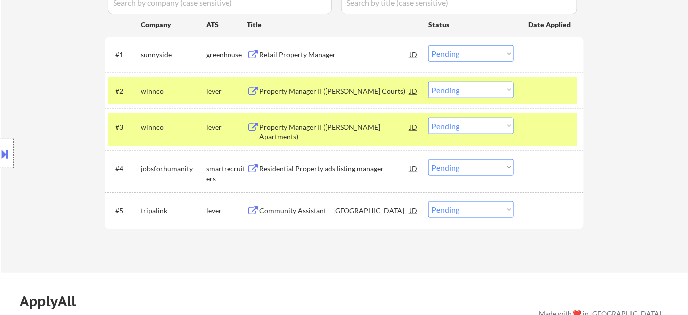
click at [0, 153] on button at bounding box center [5, 153] width 11 height 16
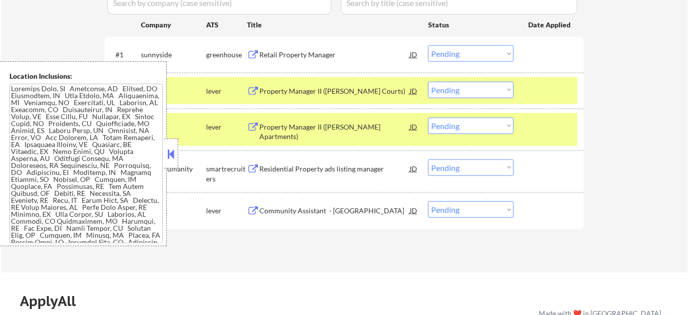
click at [172, 147] on button at bounding box center [171, 153] width 11 height 15
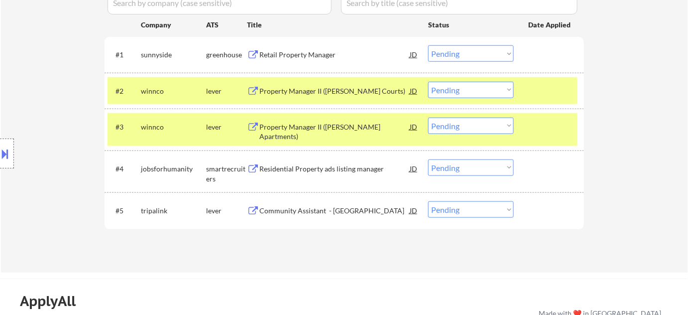
click at [461, 54] on select "Choose an option... Pending Applied Excluded (Questions) Excluded (Expired) Exc…" at bounding box center [471, 53] width 86 height 16
click at [428, 45] on select "Choose an option... Pending Applied Excluded (Questions) Excluded (Expired) Exc…" at bounding box center [471, 53] width 86 height 16
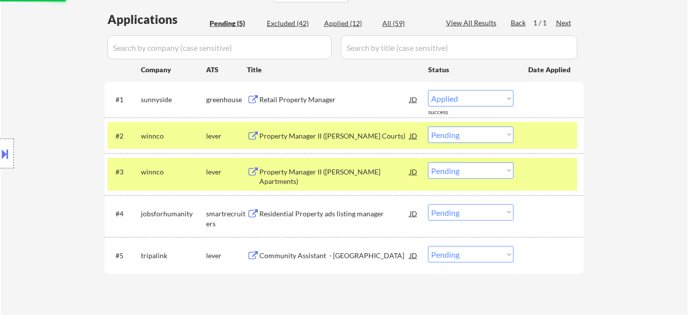
select select ""pending""
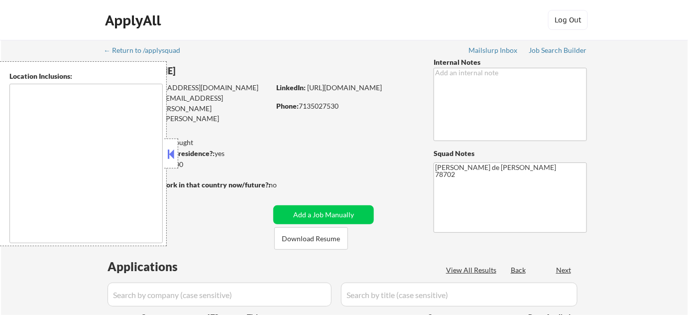
type textarea "[GEOGRAPHIC_DATA], [GEOGRAPHIC_DATA] [GEOGRAPHIC_DATA], [GEOGRAPHIC_DATA] [GEOG…"
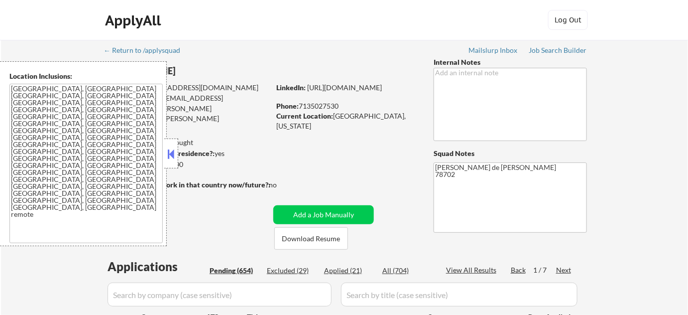
select select ""pending""
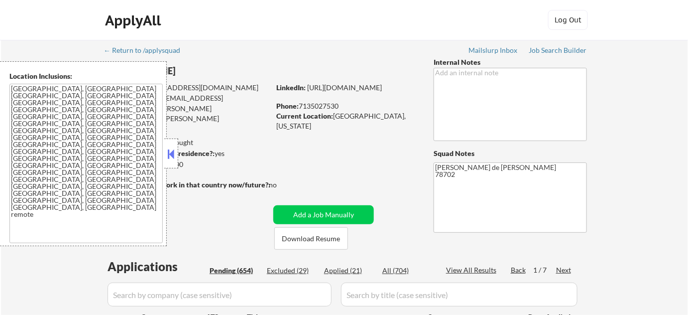
select select ""pending""
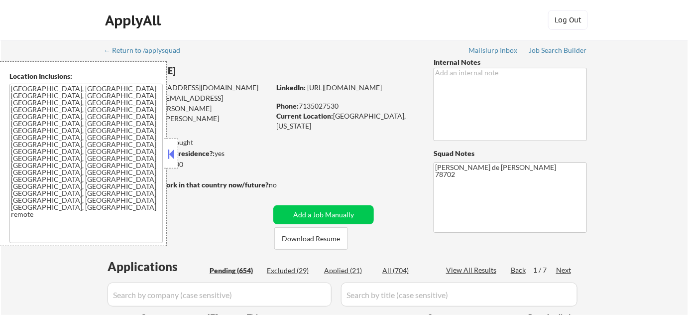
select select ""pending""
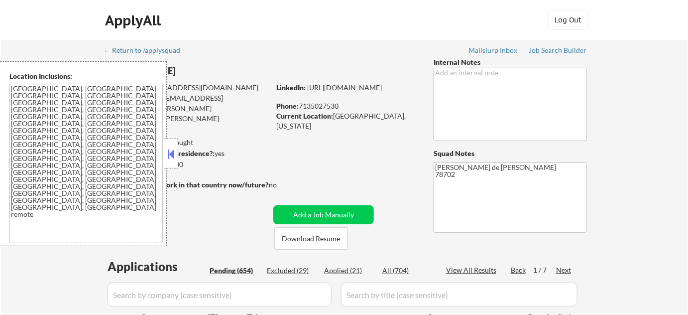
select select ""pending""
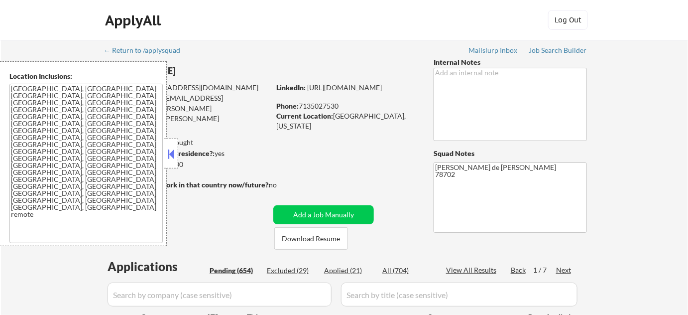
select select ""pending""
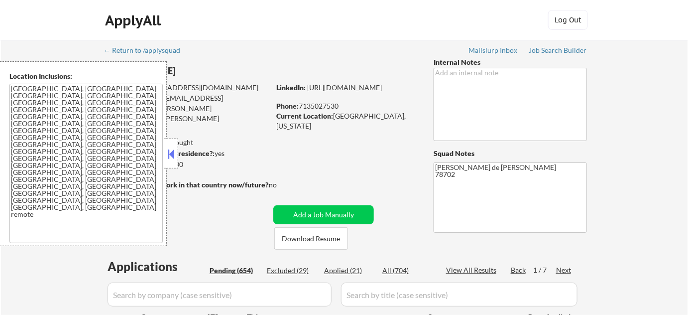
select select ""pending""
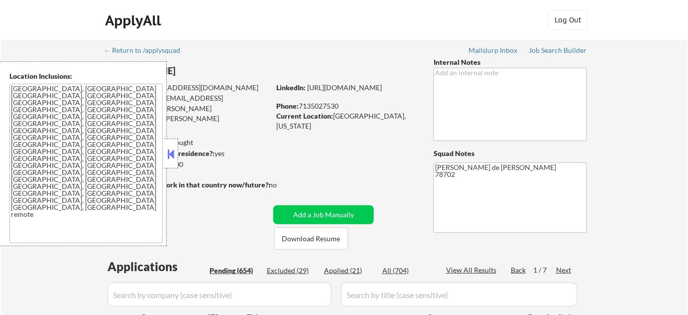
select select ""pending""
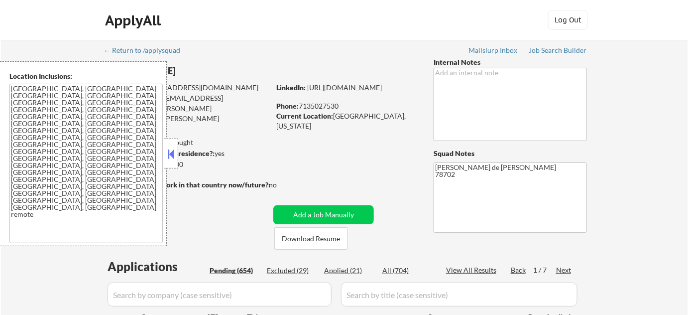
select select ""pending""
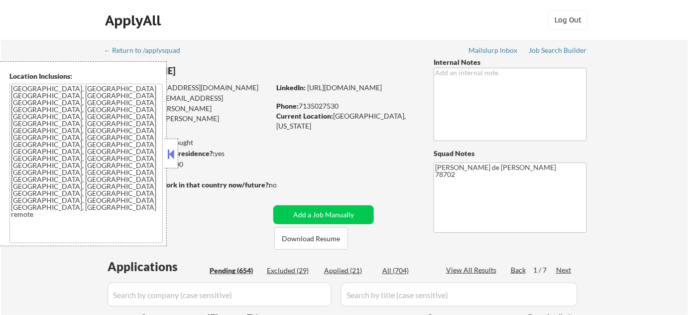
select select ""pending""
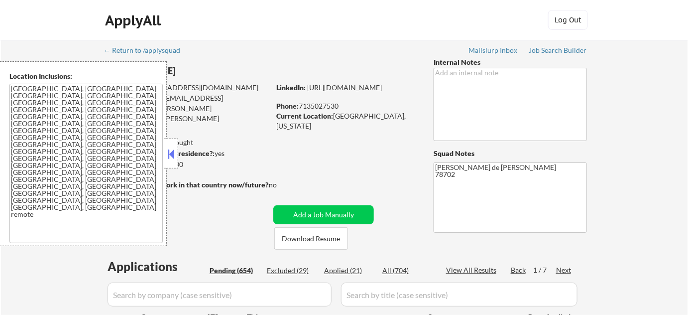
select select ""pending""
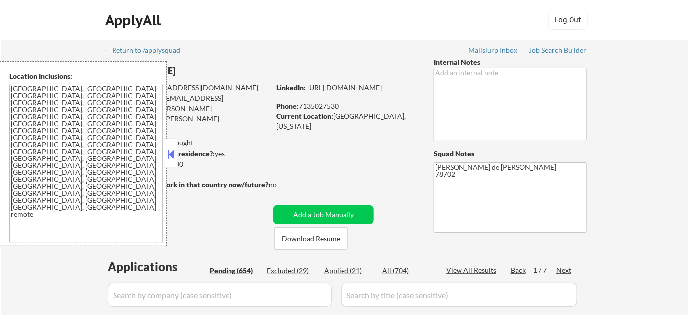
select select ""pending""
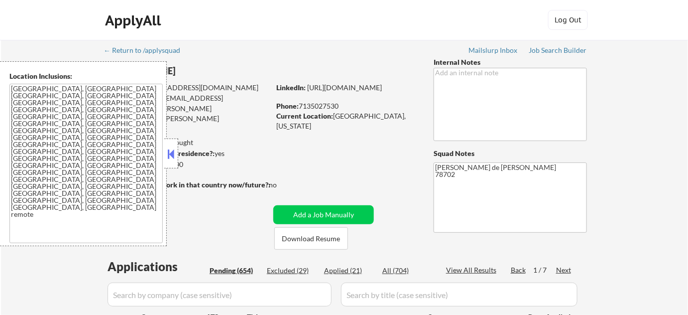
select select ""pending""
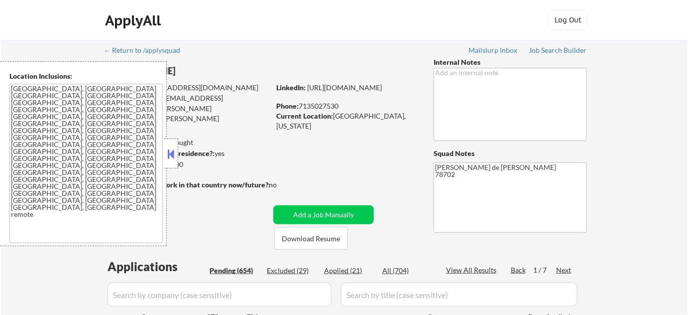
select select ""pending""
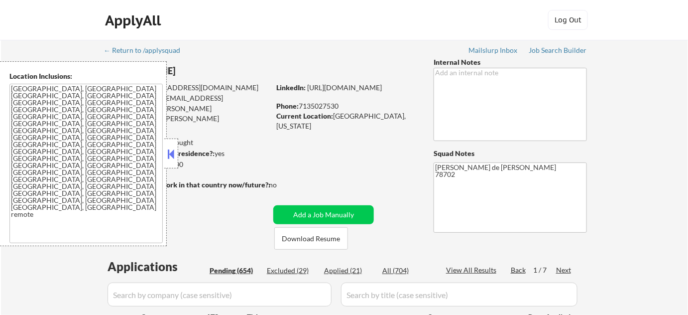
select select ""pending""
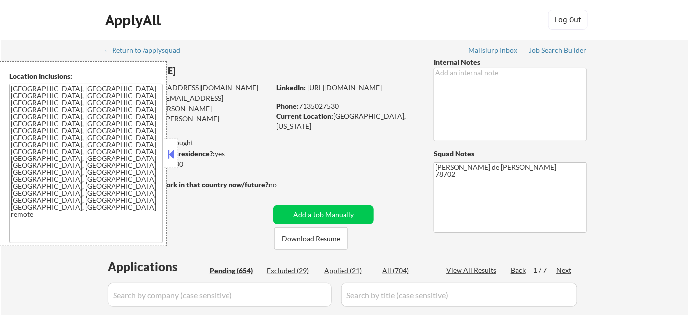
select select ""pending""
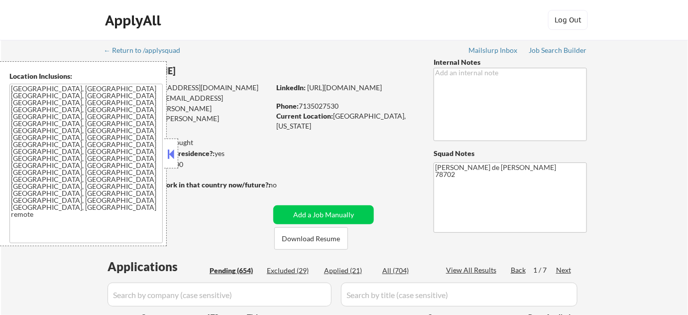
select select ""pending""
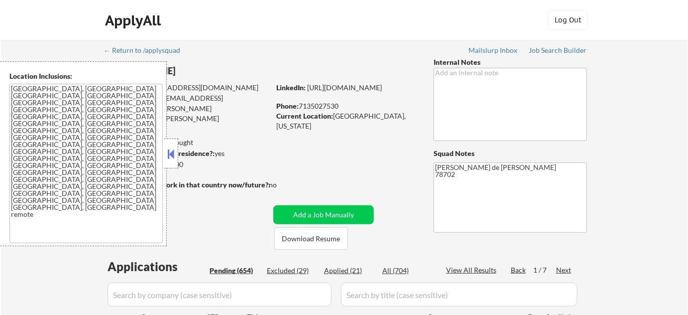
select select ""pending""
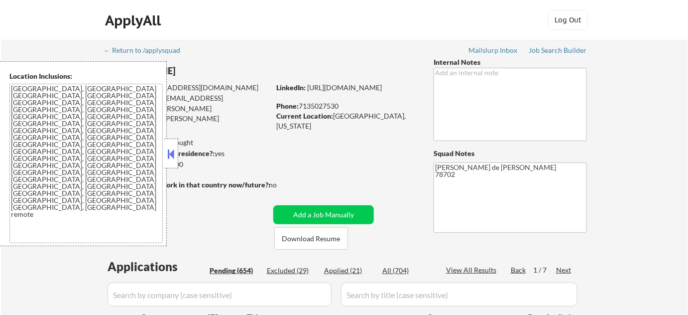
select select ""pending""
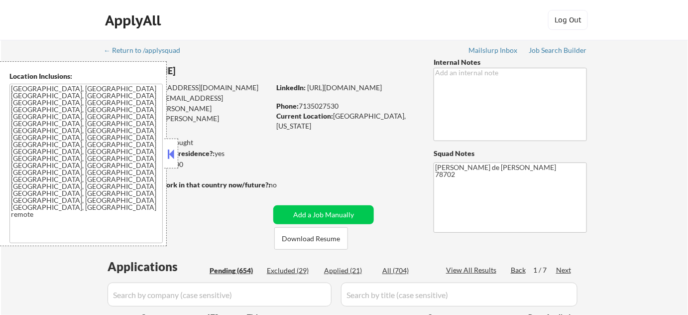
select select ""pending""
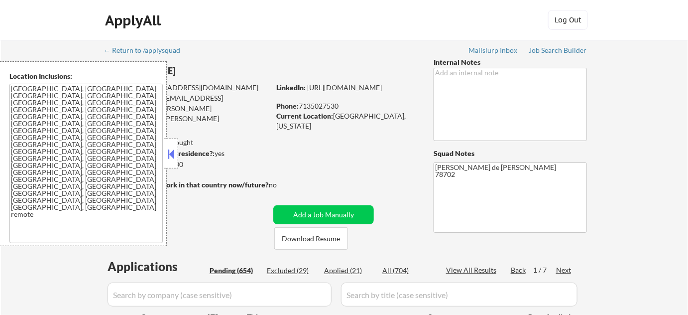
select select ""pending""
